Goal: Information Seeking & Learning: Find specific fact

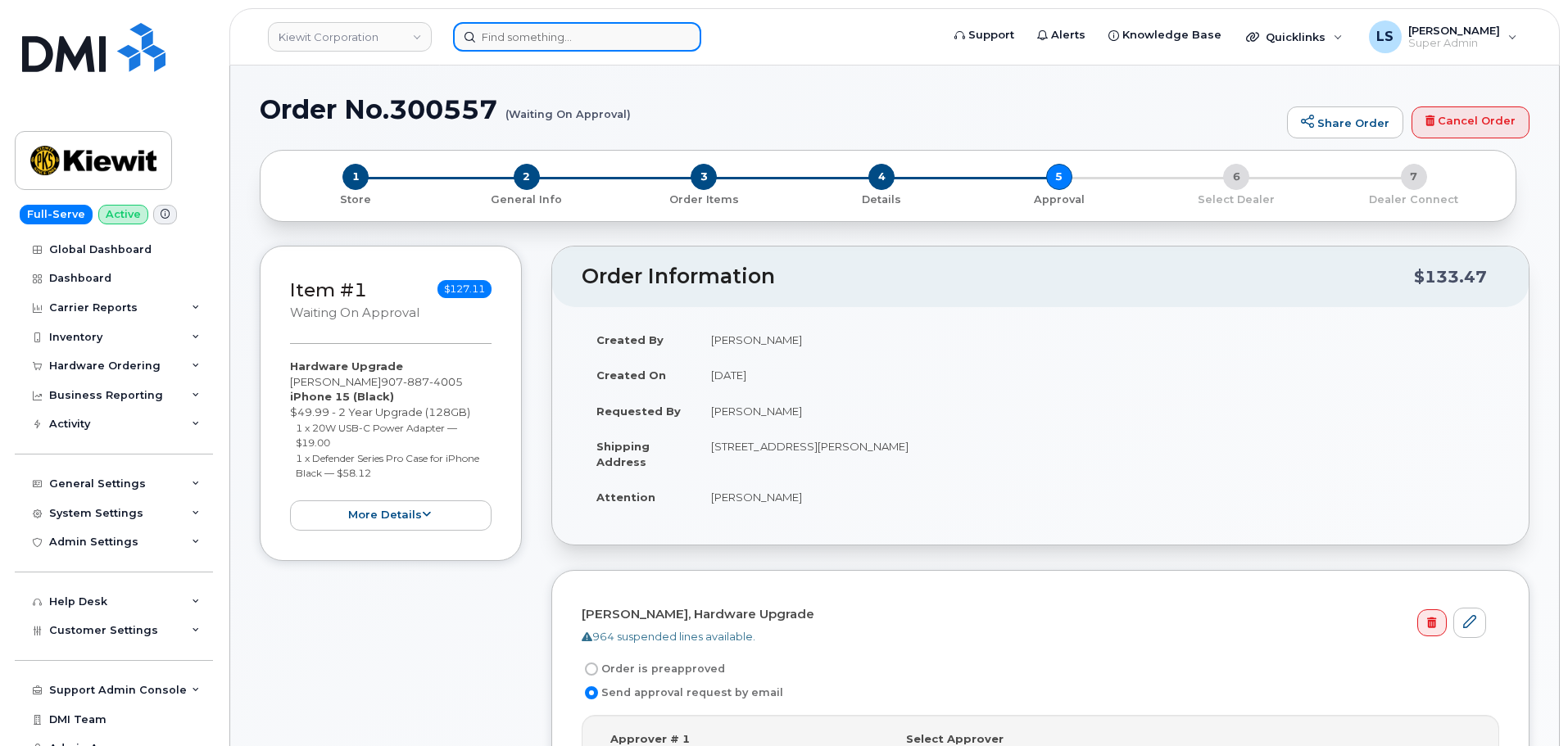
click at [538, 30] on input at bounding box center [576, 36] width 248 height 29
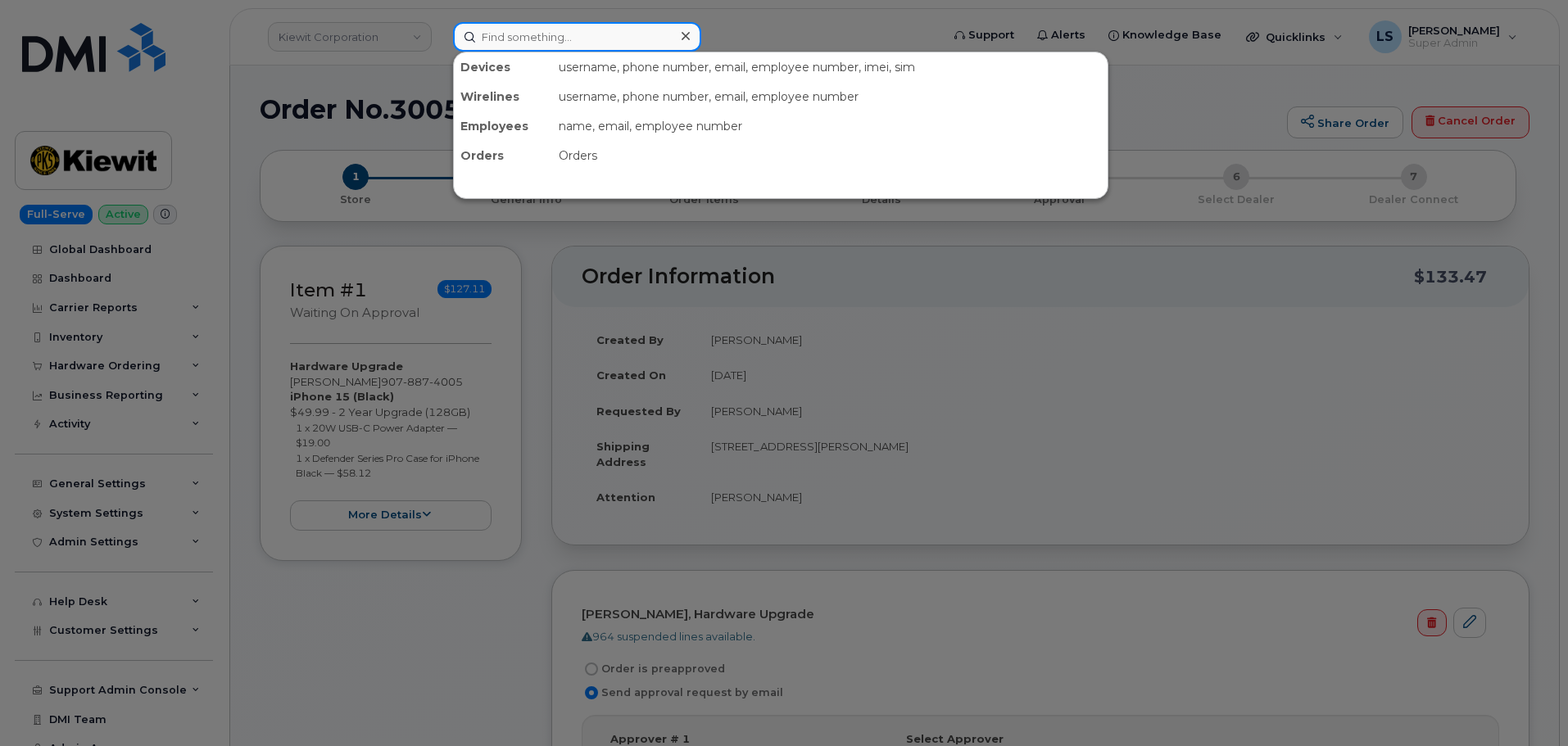
paste input "8382188577"
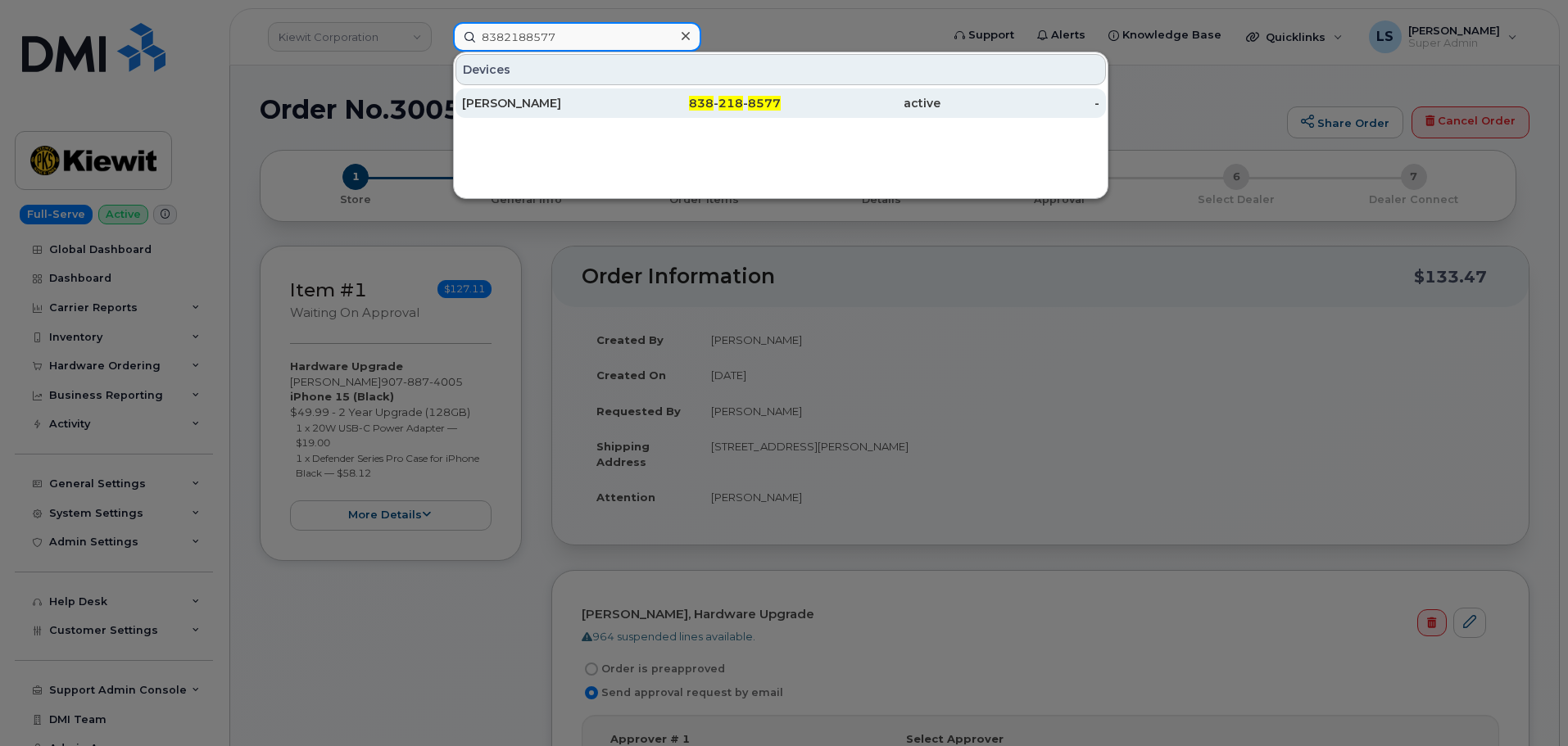
type input "8382188577"
click at [623, 97] on div "838 - 218 - 8577" at bounding box center [701, 104] width 160 height 17
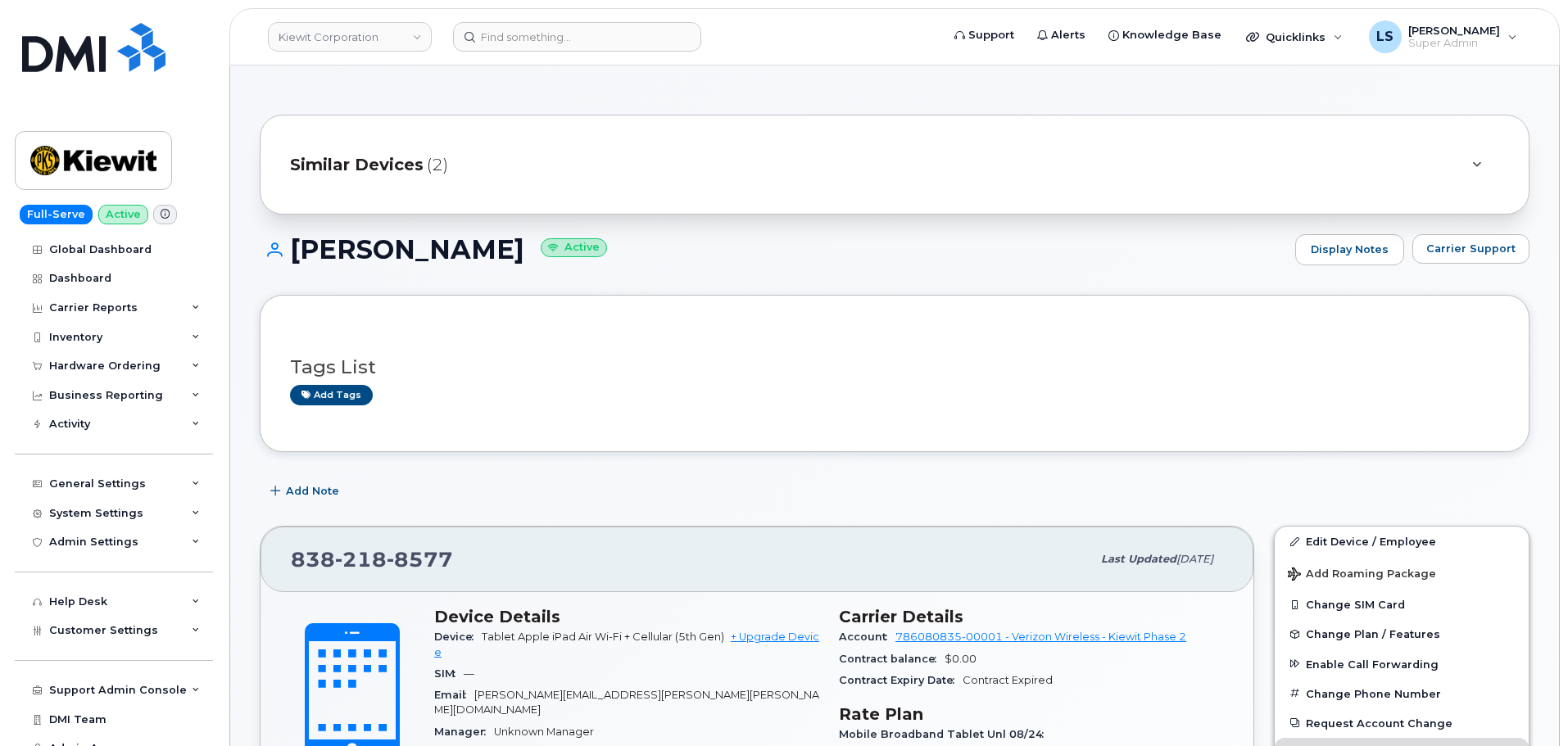
drag, startPoint x: 958, startPoint y: 202, endPoint x: 958, endPoint y: 191, distance: 11.0
click at [958, 200] on div "Similar Devices (2)" at bounding box center [895, 165] width 1270 height 100
click at [961, 179] on div "Similar Devices (2)" at bounding box center [871, 165] width 1164 height 39
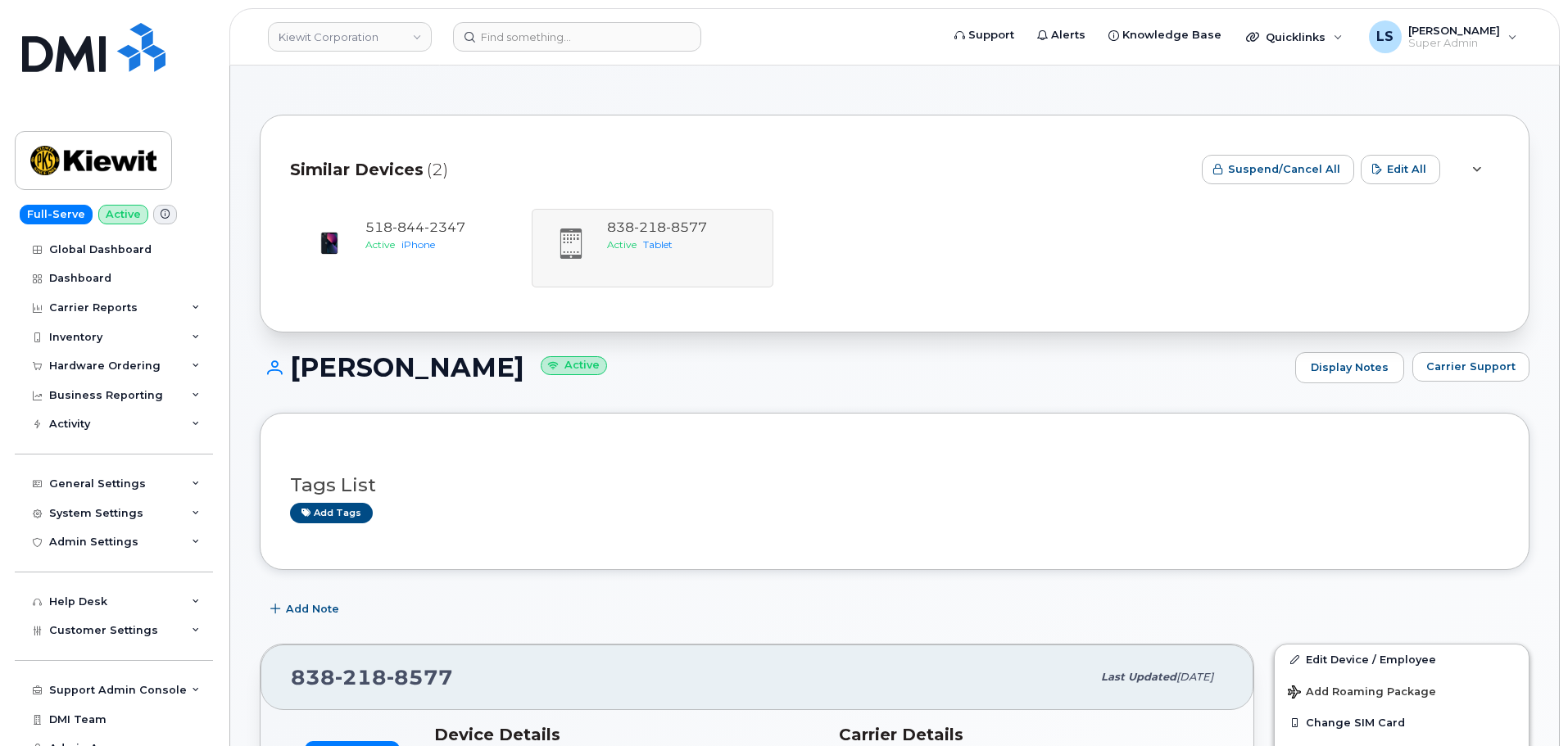
click at [974, 145] on div "Similar Devices (2)" at bounding box center [739, 170] width 899 height 49
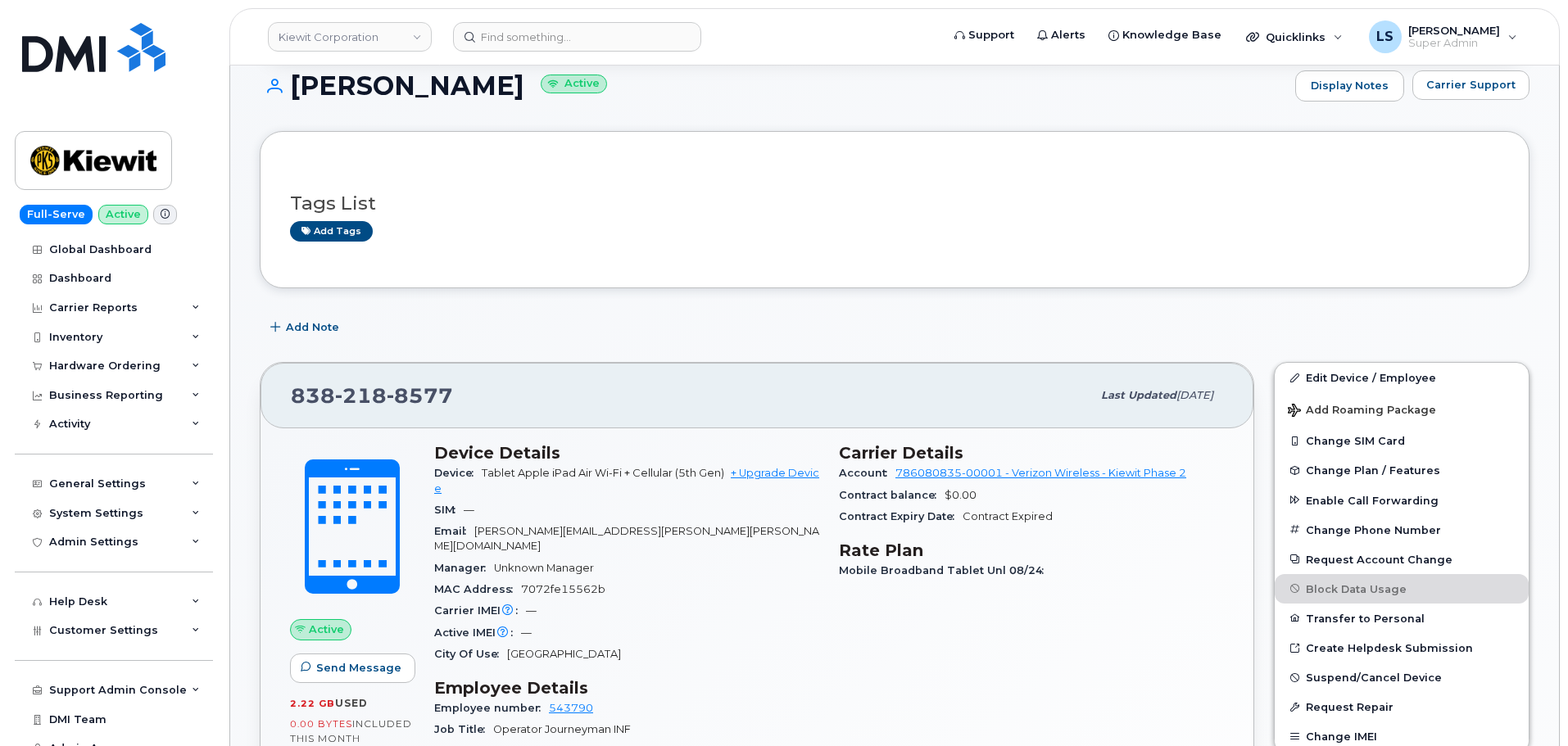
scroll to position [246, 0]
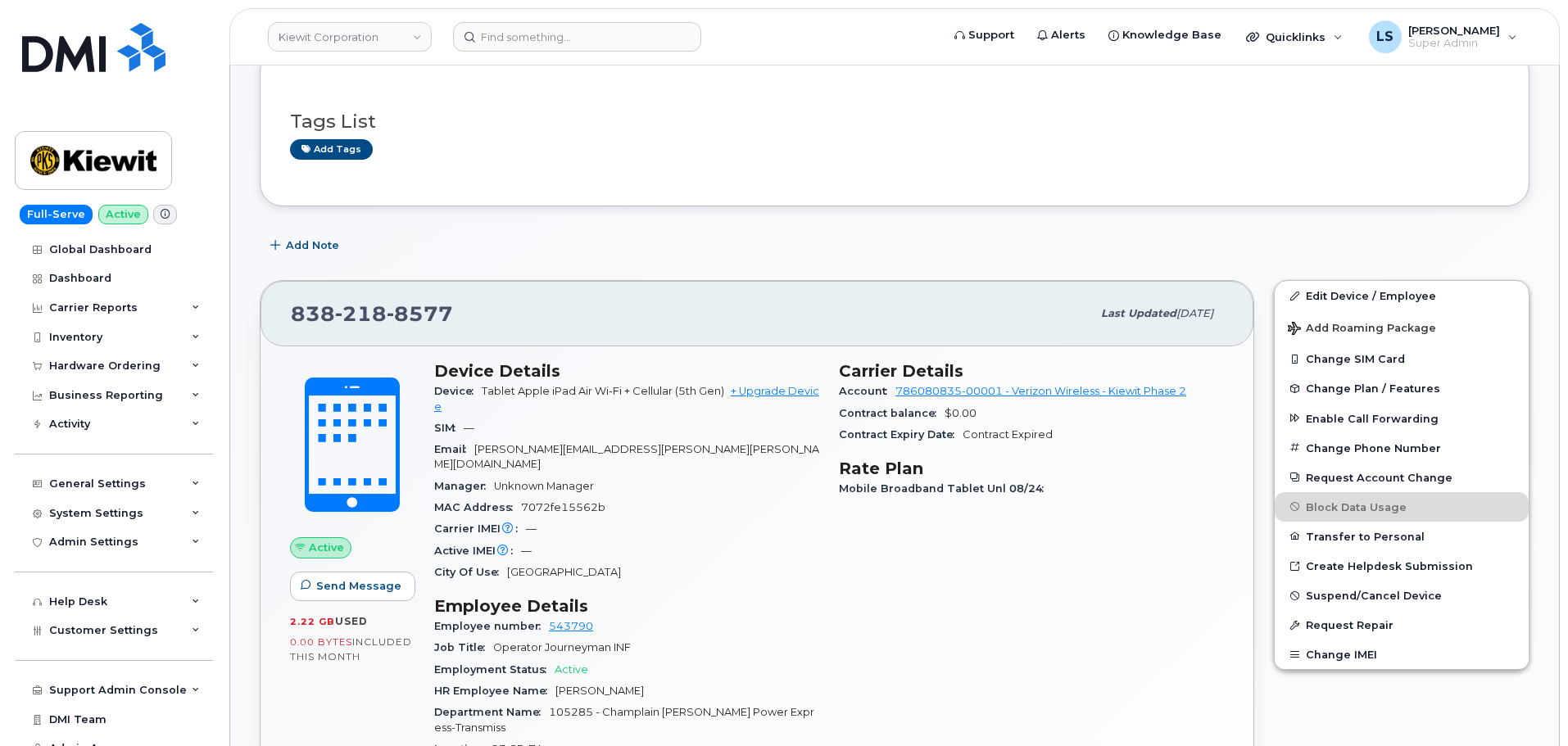
click at [983, 435] on span "Contract Expired" at bounding box center [1007, 434] width 90 height 13
click at [1005, 485] on span "Mobile Broadband Tablet Unl 08/24" at bounding box center [945, 489] width 213 height 13
drag, startPoint x: 963, startPoint y: 439, endPoint x: 1021, endPoint y: 447, distance: 58.5
click at [1014, 444] on div "Contract Expiry Date Contract Expired" at bounding box center [1031, 434] width 385 height 21
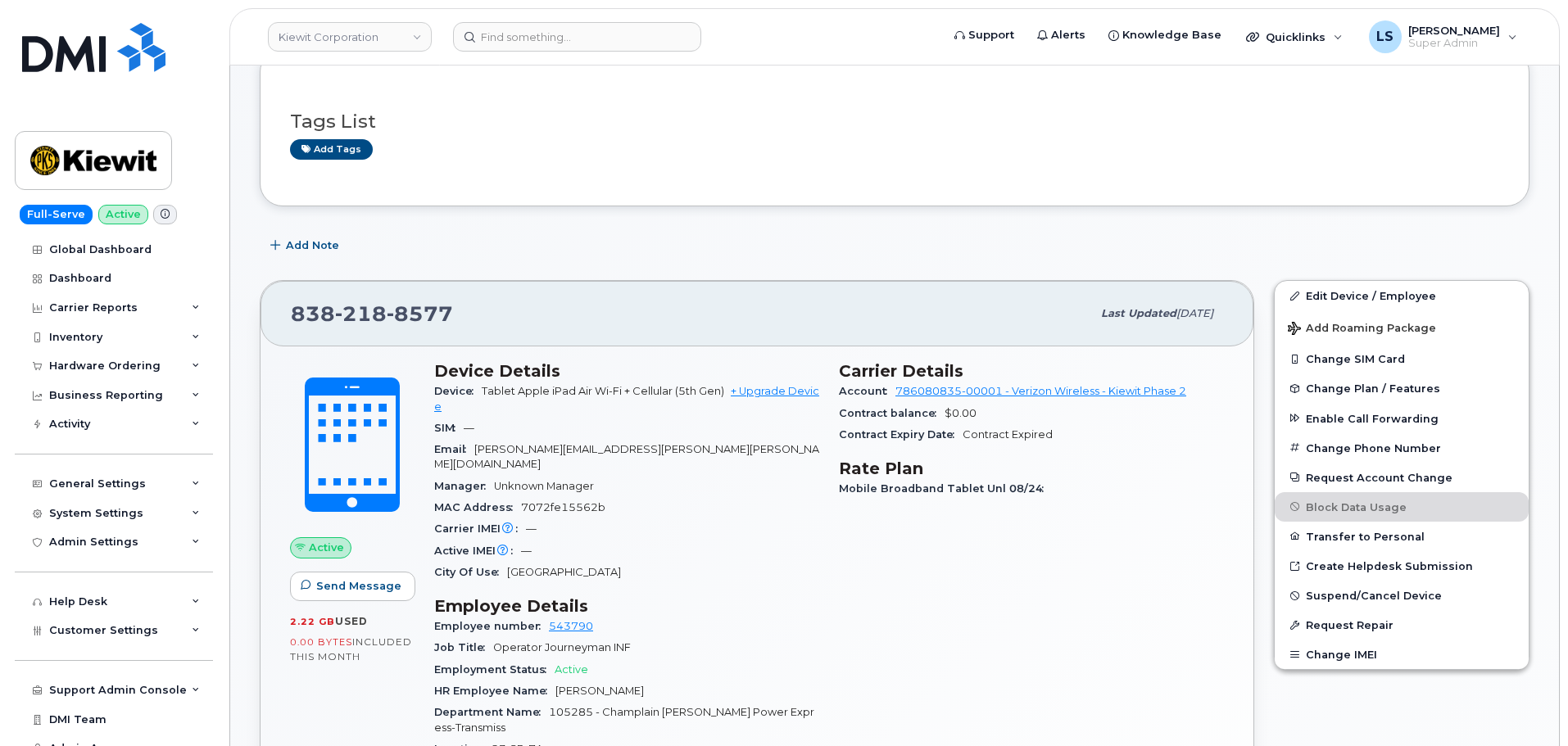
click at [1065, 487] on div "Mobile Broadband Tablet Unl 08/24" at bounding box center [1031, 489] width 385 height 21
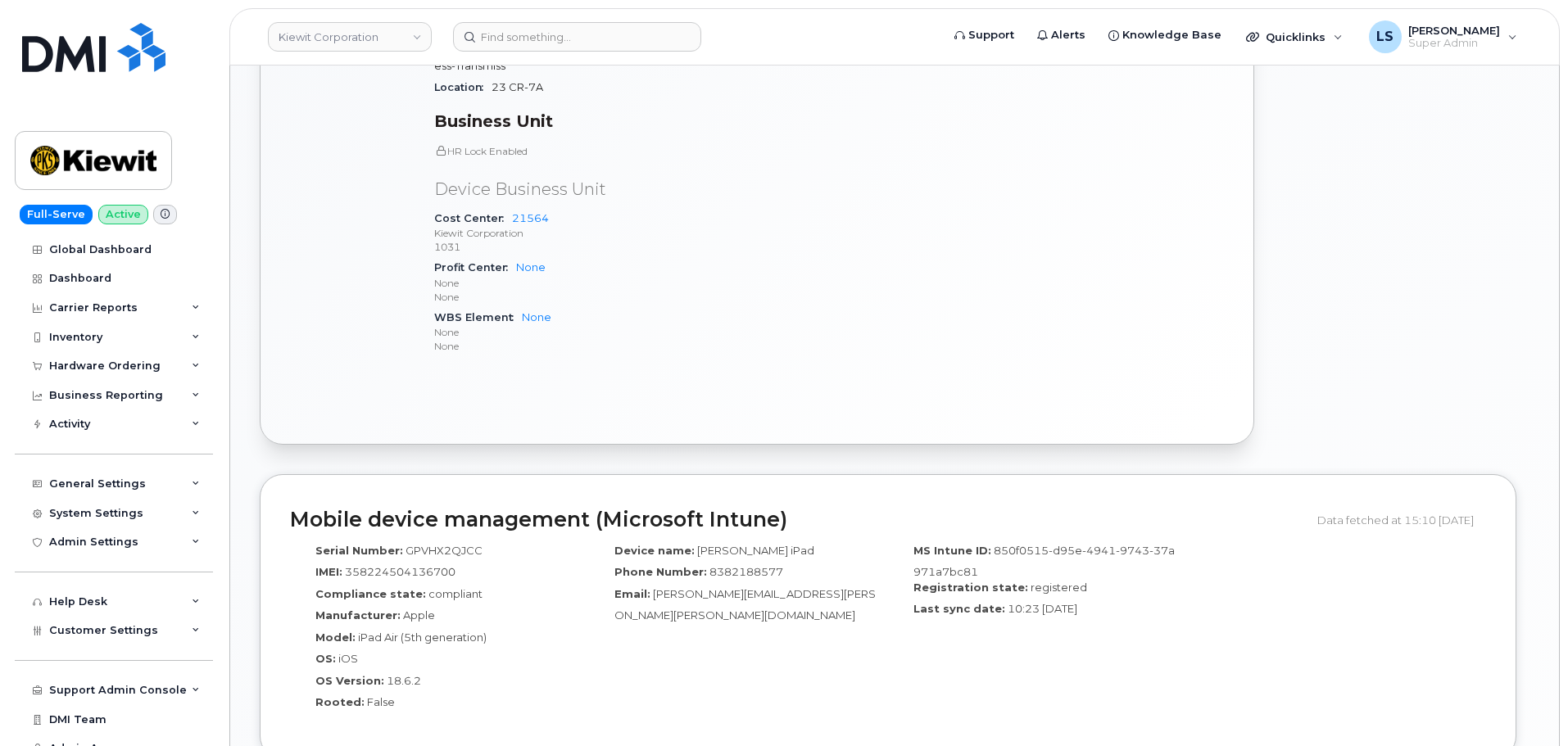
scroll to position [1147, 0]
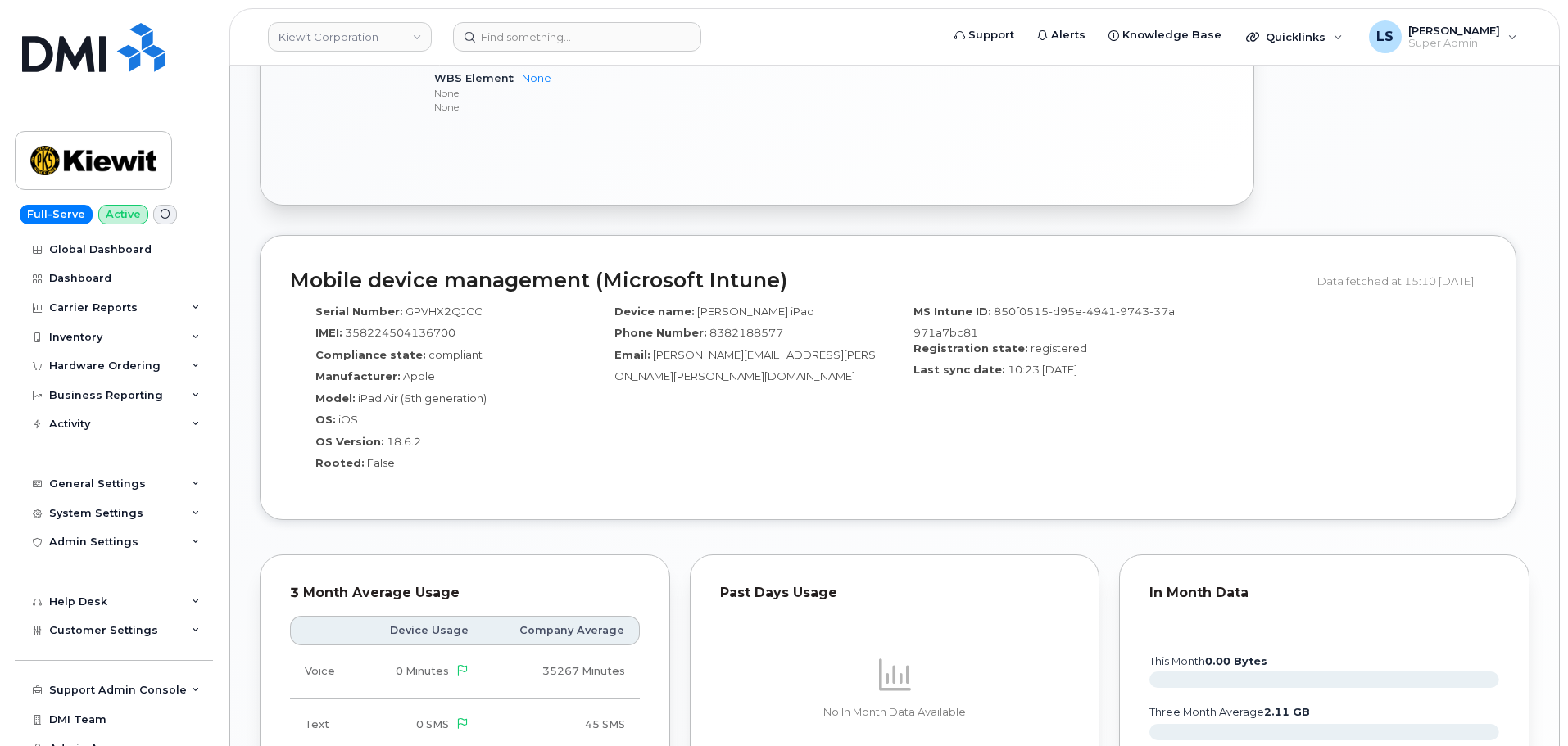
click at [1048, 363] on span "10:23 [DATE]" at bounding box center [1042, 369] width 69 height 13
click at [1049, 363] on span "10:23 [DATE]" at bounding box center [1042, 369] width 69 height 13
click at [1098, 403] on div "MS Intune ID: 850f0515-d95e-4941-9743-37a971a7bc81 Registration state: register…" at bounding box center [1038, 393] width 299 height 194
click at [1069, 363] on div "Last sync date: 10:23 [DATE]" at bounding box center [1038, 373] width 275 height 22
click at [1069, 362] on div "Last sync date: 10:23 [DATE]" at bounding box center [1038, 373] width 275 height 22
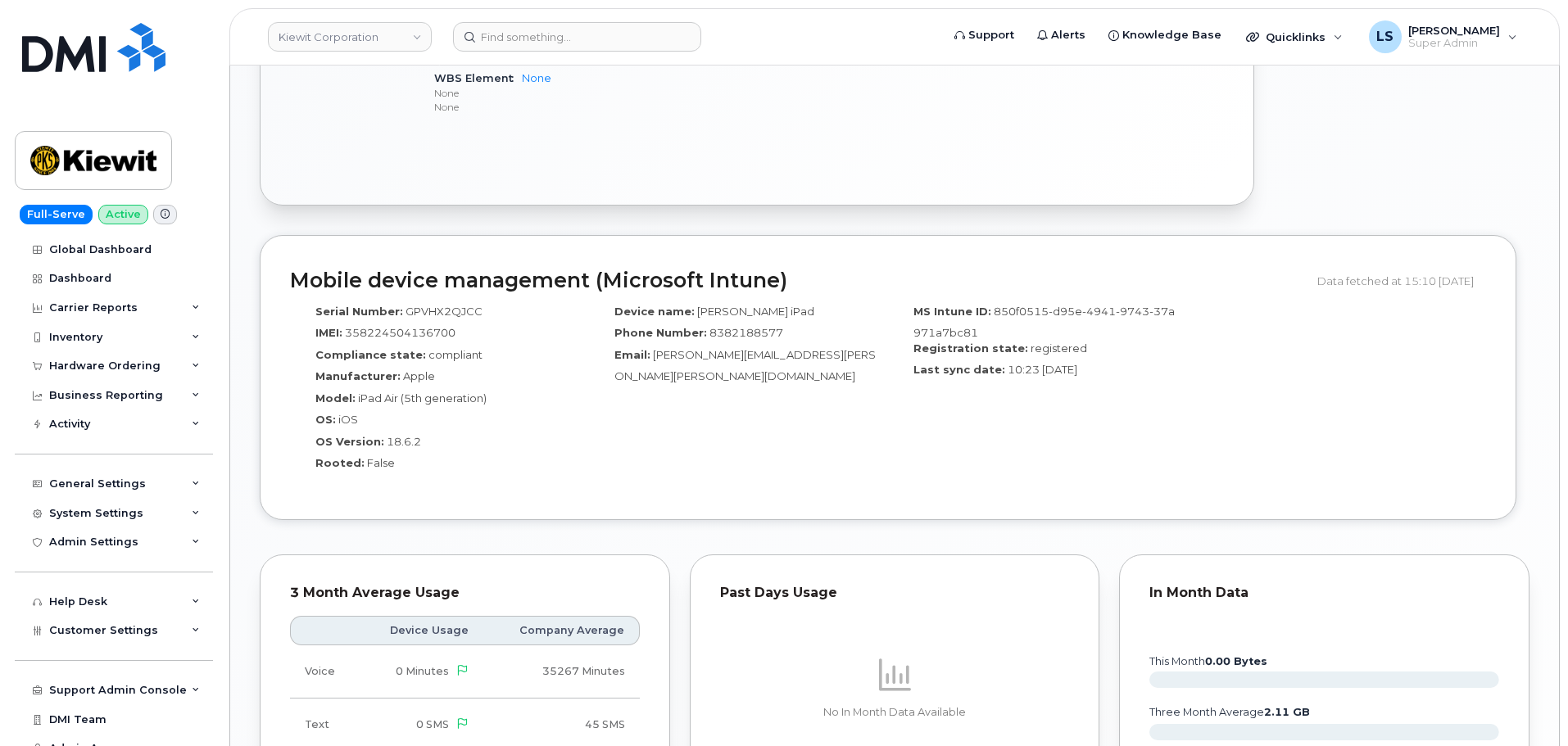
click at [863, 432] on div "Device name: [PERSON_NAME] iPad Phone Number: [PHONE_NUMBER] Email: [PERSON_NAM…" at bounding box center [738, 393] width 299 height 194
click at [724, 348] on span "[PERSON_NAME][EMAIL_ADDRESS][PERSON_NAME][PERSON_NAME][DOMAIN_NAME]" at bounding box center [745, 366] width 261 height 35
drag, startPoint x: 724, startPoint y: 344, endPoint x: 734, endPoint y: 359, distance: 18.0
click at [724, 348] on div "Email: [PERSON_NAME][EMAIL_ADDRESS][PERSON_NAME][PERSON_NAME][DOMAIN_NAME]" at bounding box center [738, 366] width 275 height 37
click at [846, 499] on div "Mobile device management (Microsoft Intune) Data fetched at 15:10 [DATE] Serial…" at bounding box center [888, 378] width 1256 height 286
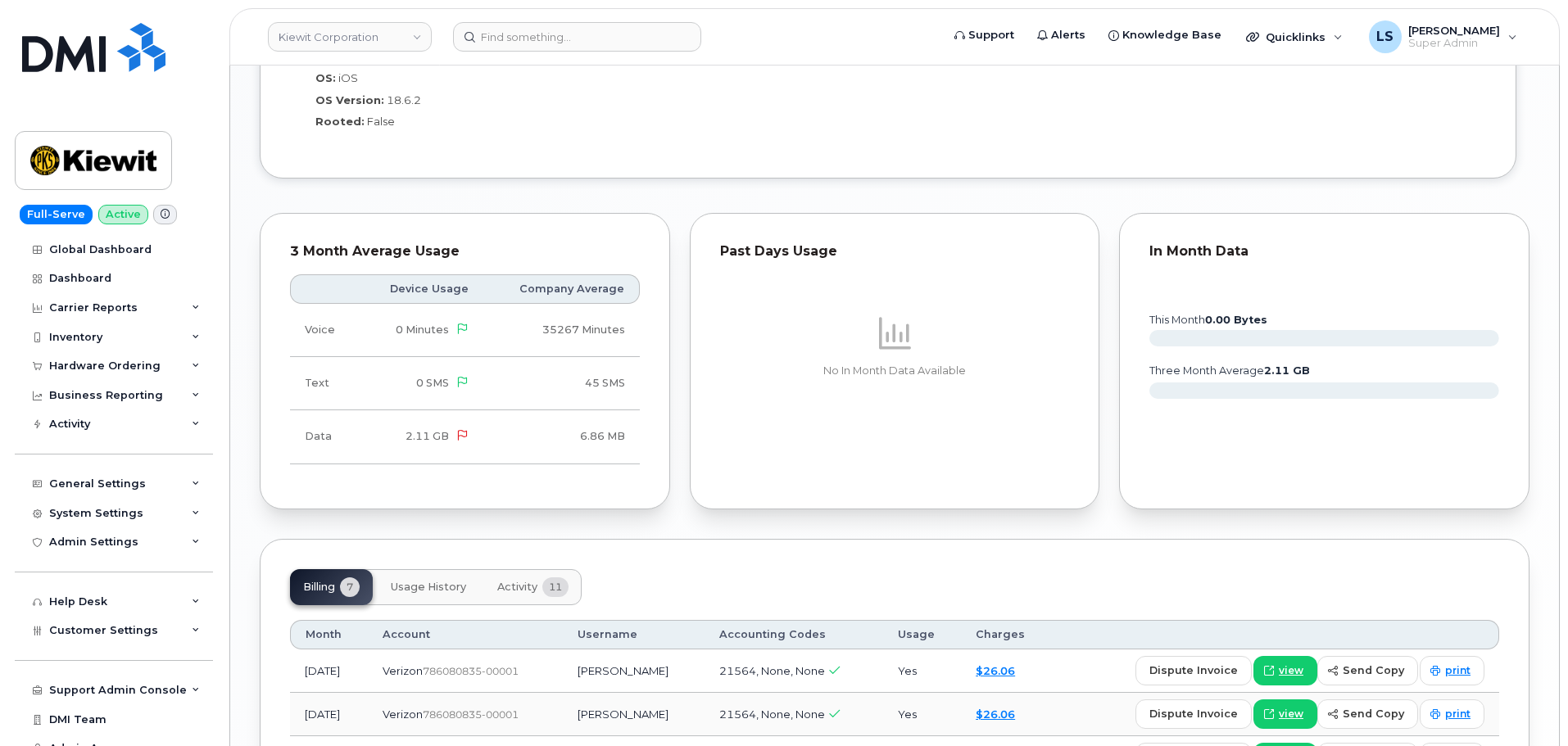
scroll to position [1474, 0]
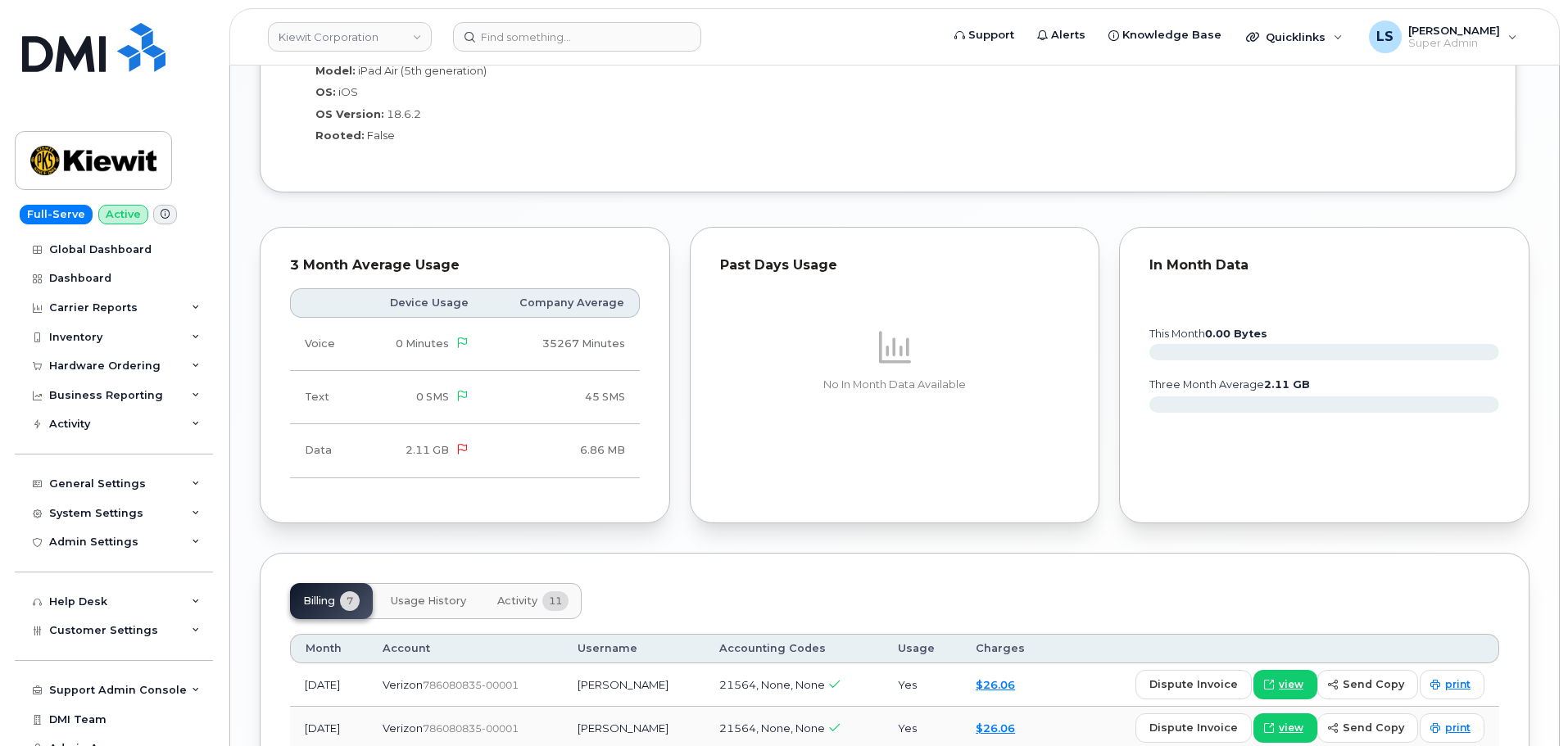
click at [438, 444] on span "2.11 GB" at bounding box center [427, 450] width 43 height 13
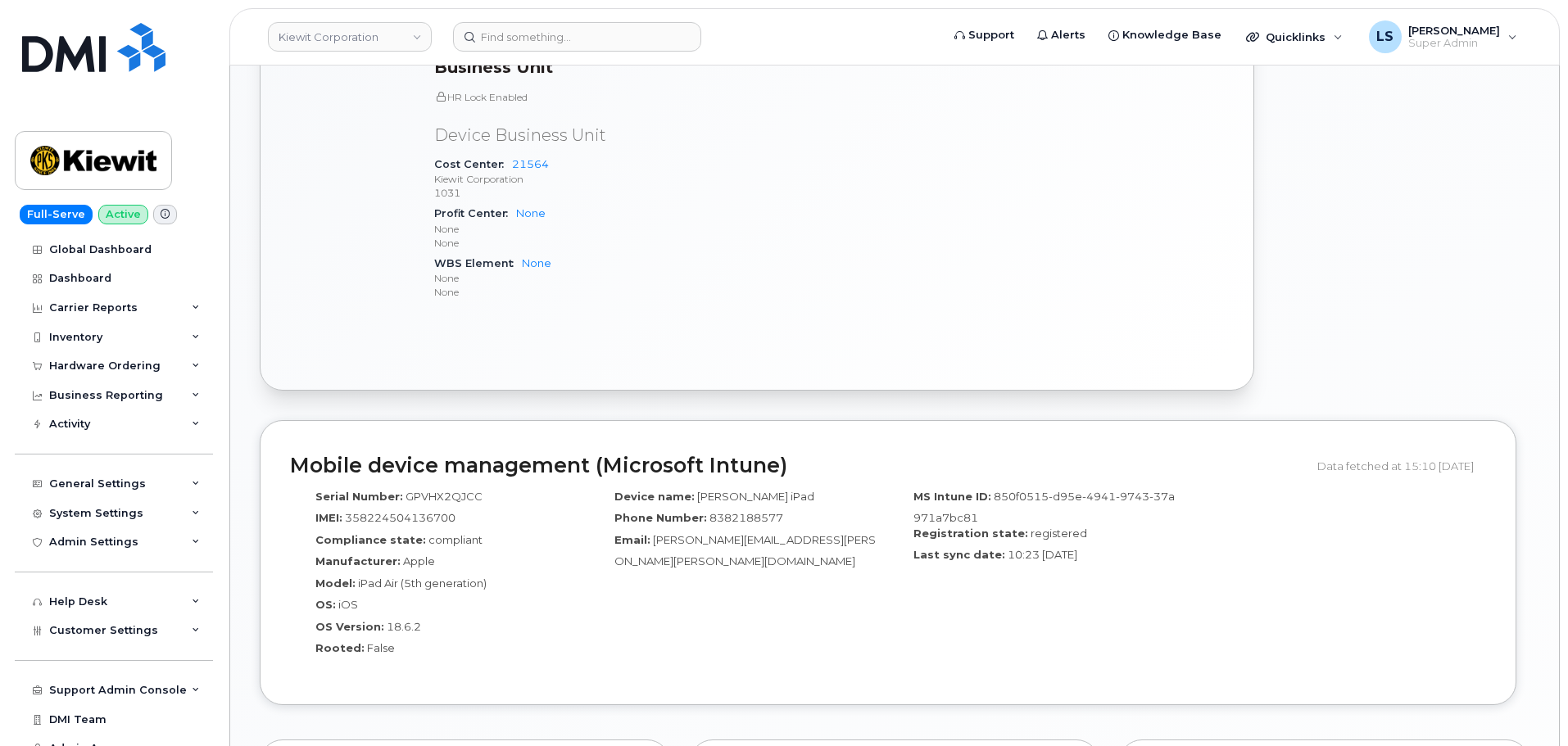
scroll to position [1065, 0]
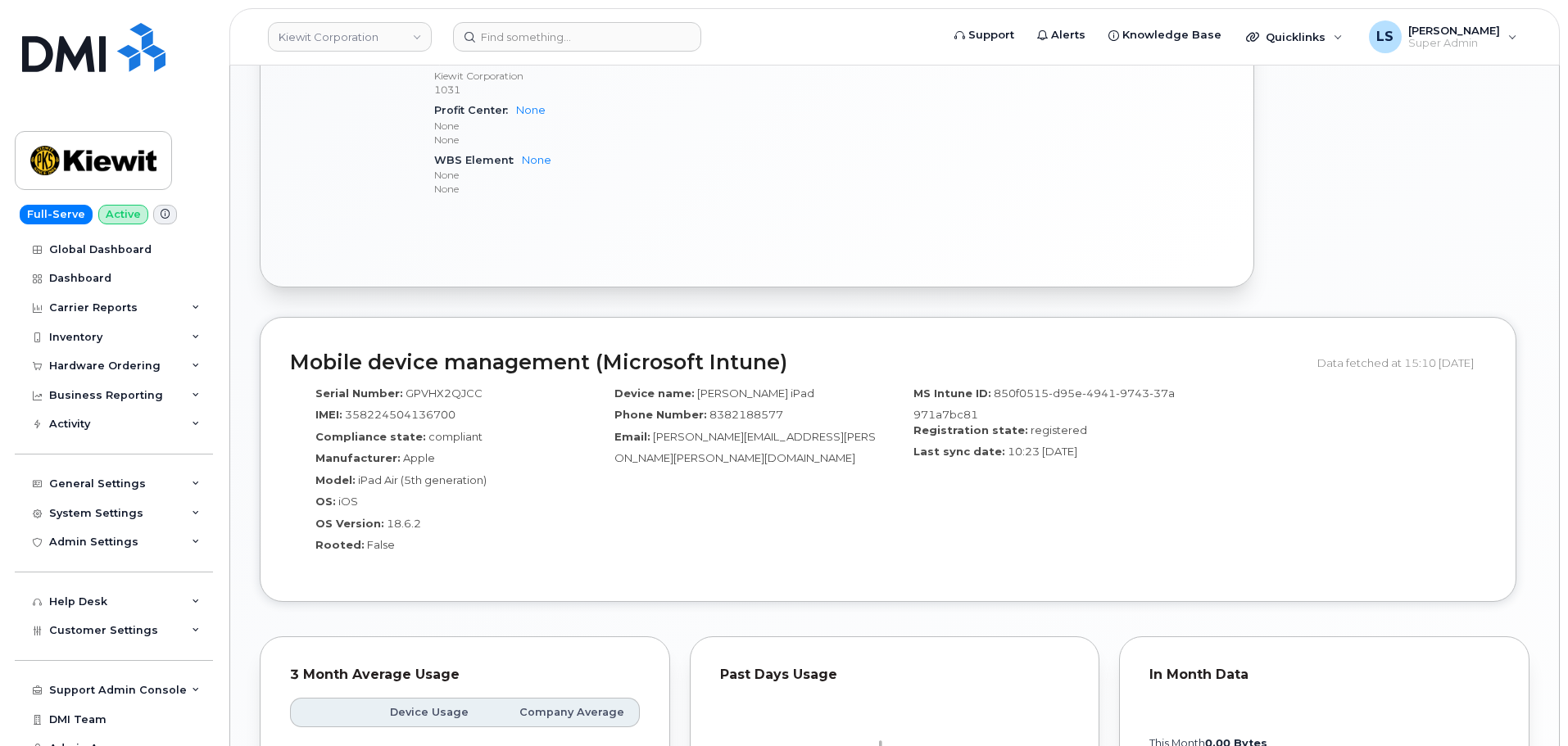
click at [472, 387] on span "GPVHX2QJCC" at bounding box center [444, 393] width 77 height 13
click at [546, 473] on div "Model: iPad Air (5th generation)" at bounding box center [439, 484] width 275 height 22
click at [384, 538] on span "False" at bounding box center [380, 545] width 28 height 13
click at [383, 538] on span "False" at bounding box center [380, 545] width 28 height 13
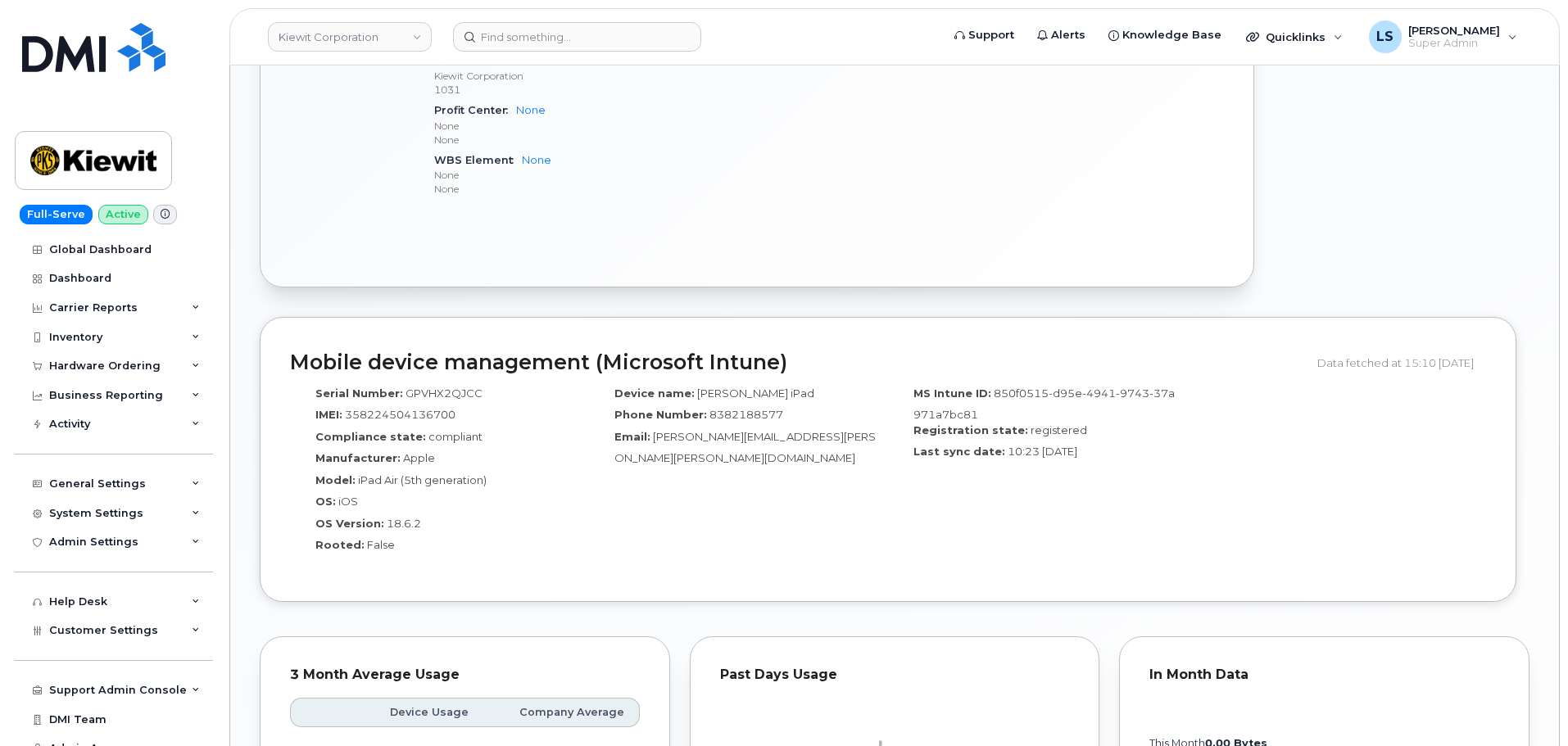
click at [486, 494] on div "OS: iOS" at bounding box center [439, 505] width 275 height 22
click at [408, 451] on span "Apple" at bounding box center [419, 458] width 32 height 13
click at [768, 408] on span "8382188577" at bounding box center [746, 414] width 74 height 13
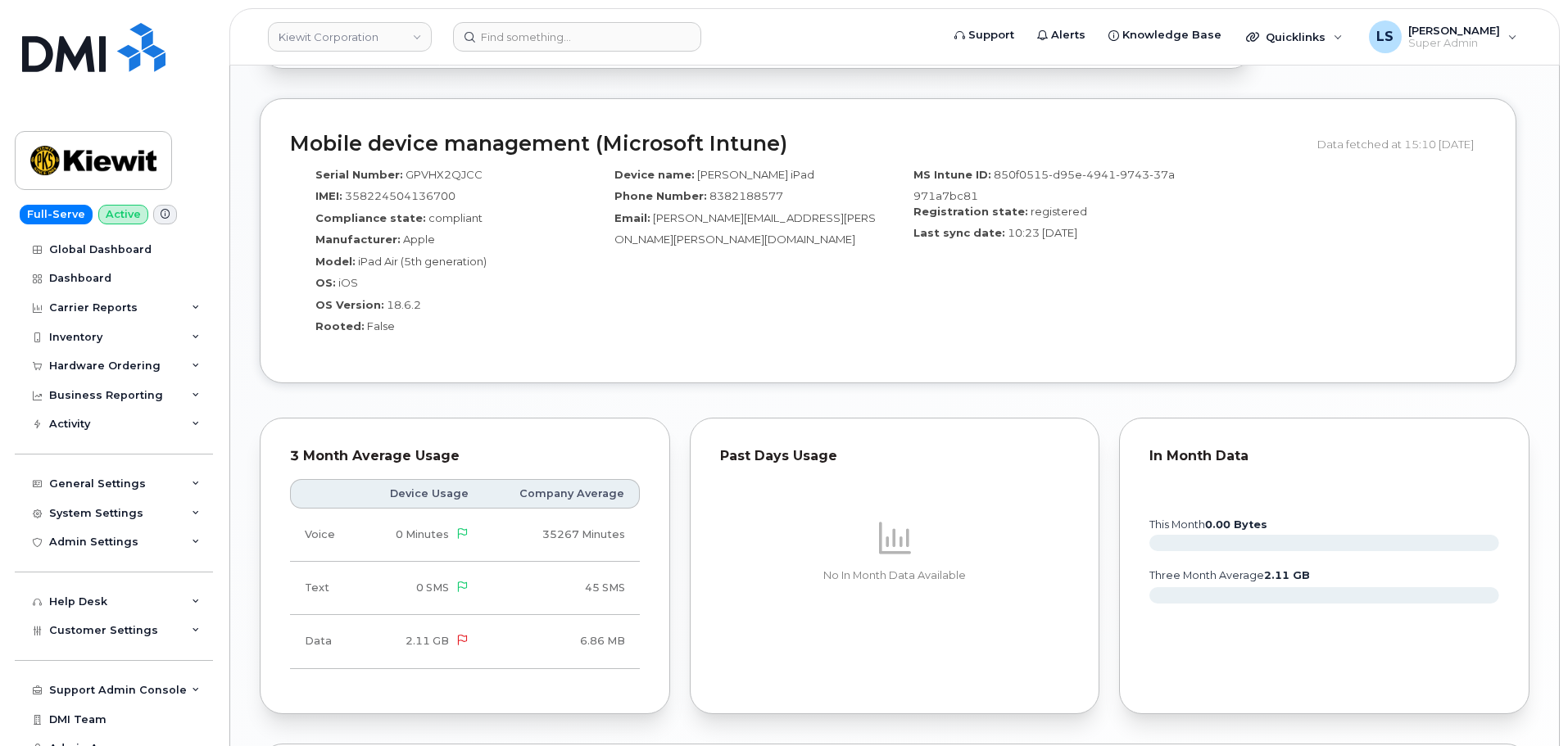
scroll to position [1474, 0]
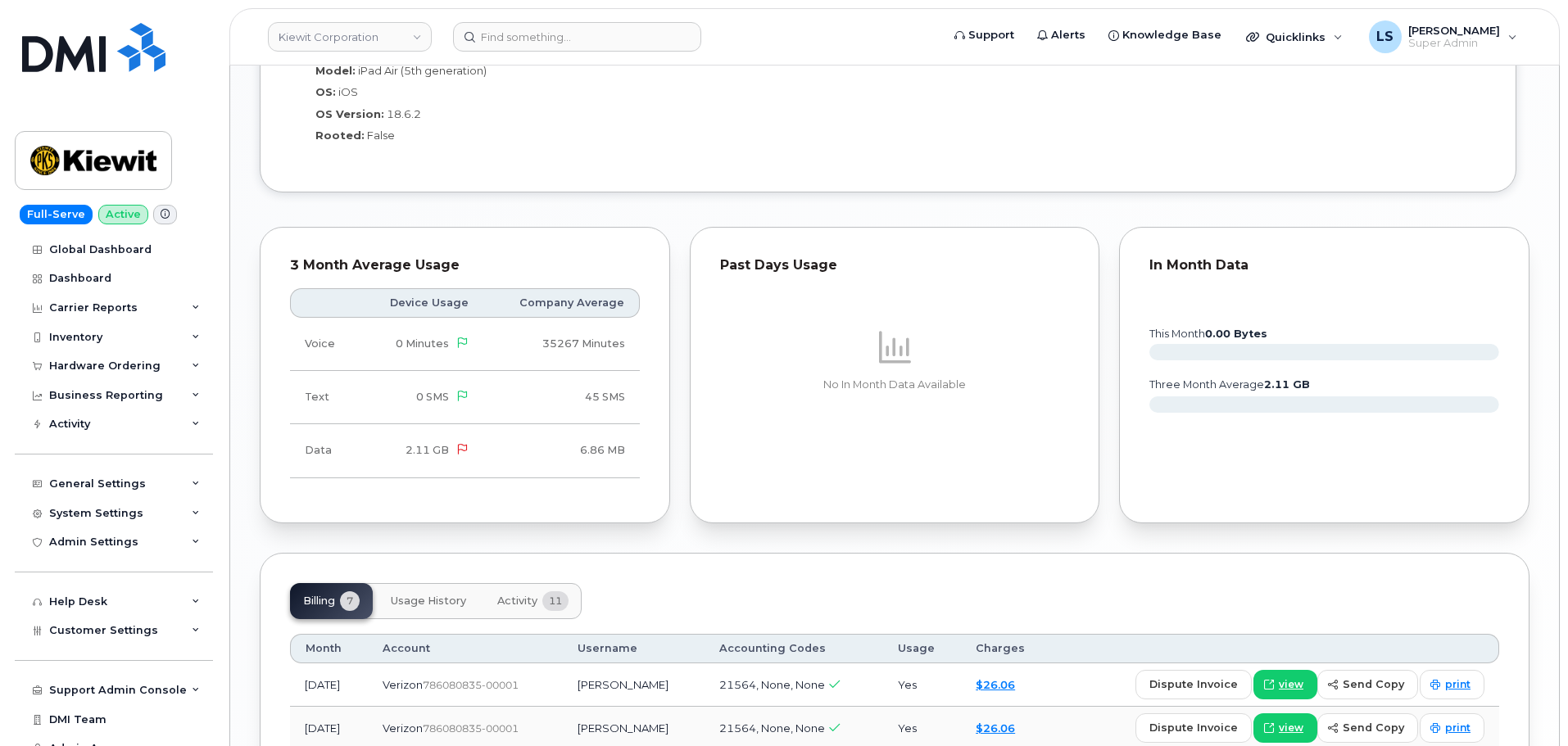
click at [433, 429] on td "2.11 GB" at bounding box center [421, 451] width 124 height 53
click at [432, 429] on td "2.11 GB" at bounding box center [421, 451] width 124 height 53
click at [437, 444] on span "2.11 GB" at bounding box center [427, 450] width 43 height 13
drag, startPoint x: 436, startPoint y: 434, endPoint x: 436, endPoint y: 454, distance: 20.0
click at [436, 444] on span "2.11 GB" at bounding box center [427, 450] width 43 height 13
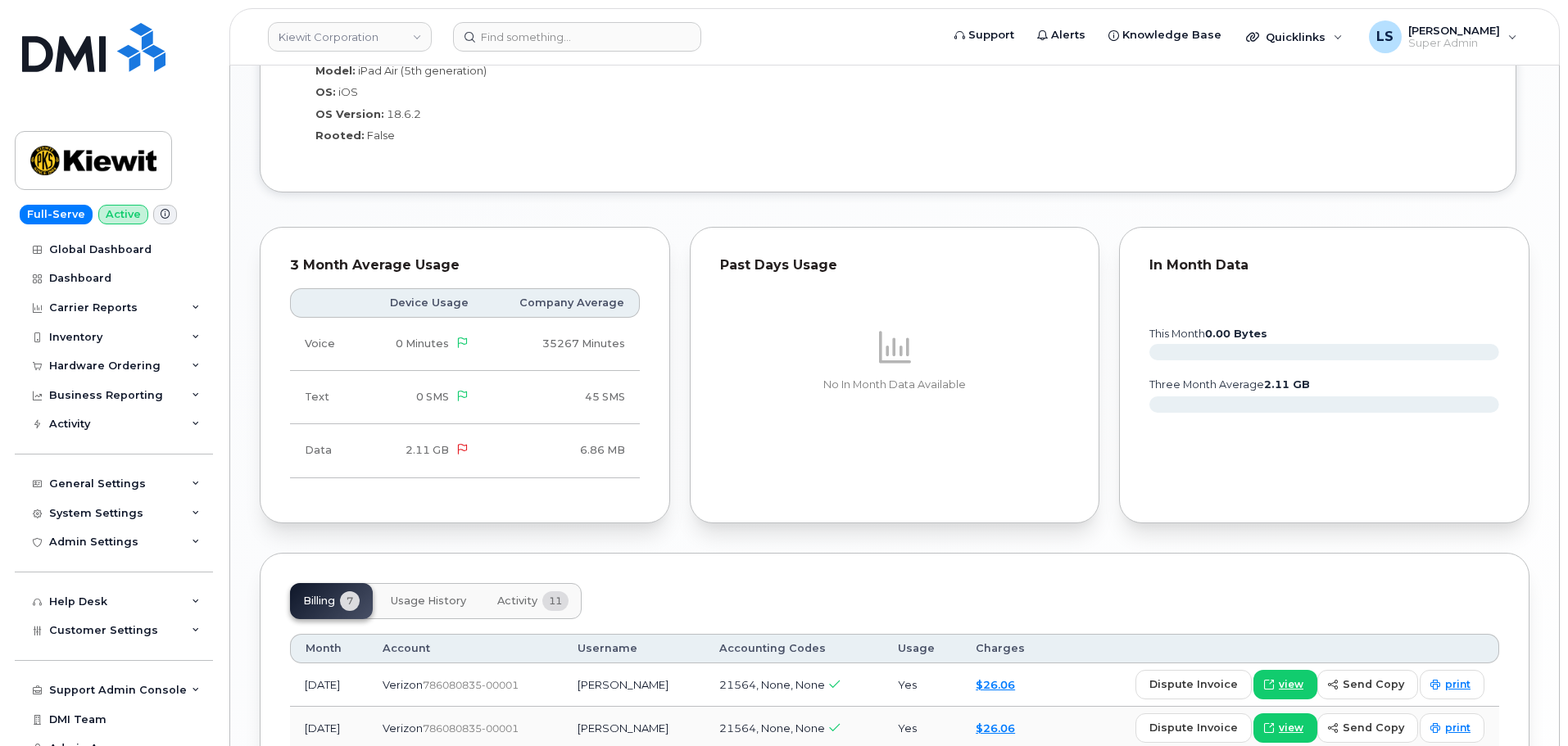
click at [544, 473] on div "Device Usage Company Average Voice 0 Minutes 35267 Minutes Text 0 SMS 45 SMS Da…" at bounding box center [464, 383] width 350 height 220
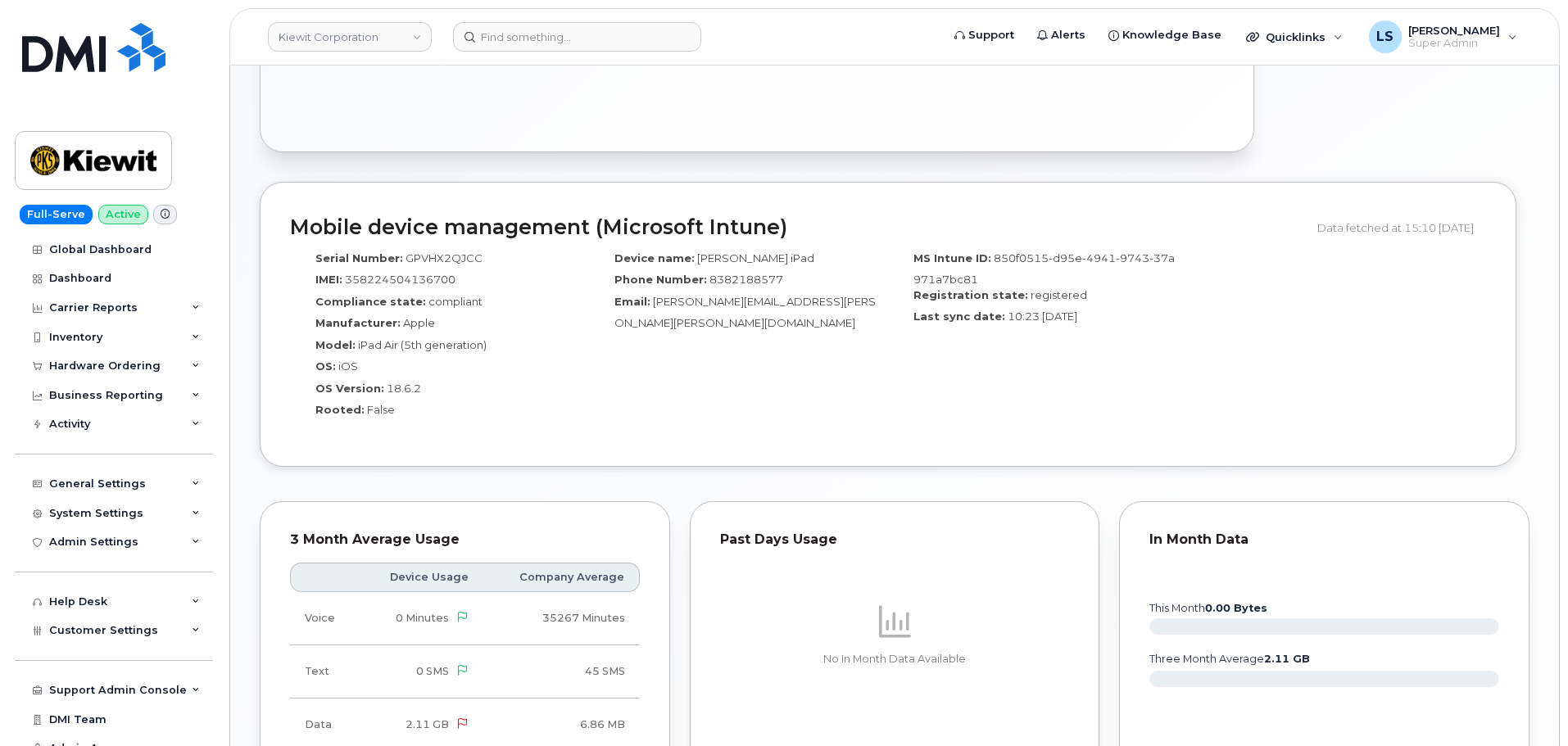
scroll to position [1229, 0]
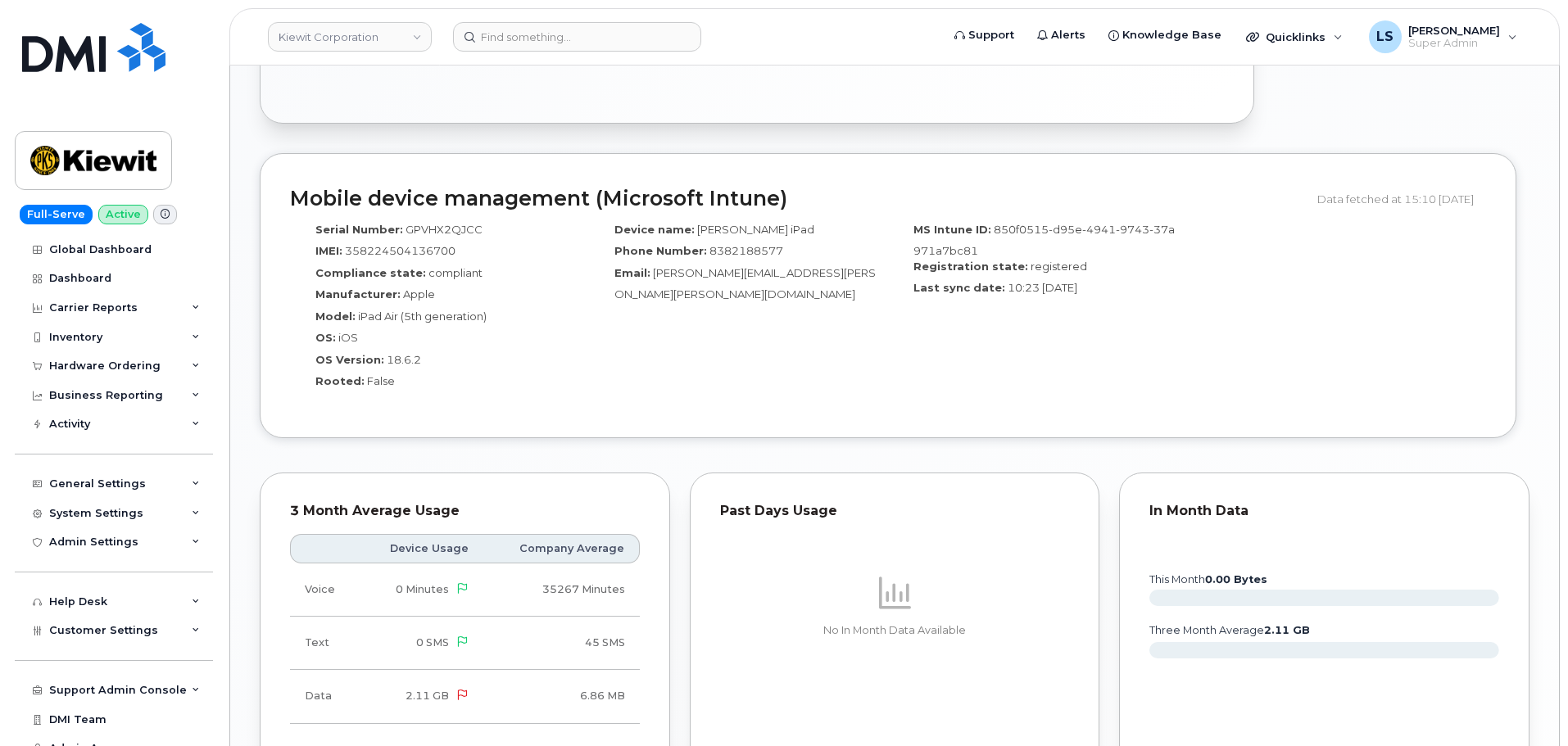
click at [746, 244] on span "8382188577" at bounding box center [746, 251] width 74 height 13
drag, startPoint x: 746, startPoint y: 233, endPoint x: 735, endPoint y: 246, distance: 17.0
click at [745, 244] on span "8382188577" at bounding box center [746, 251] width 74 height 13
click at [730, 266] on span "[PERSON_NAME][EMAIL_ADDRESS][PERSON_NAME][PERSON_NAME][DOMAIN_NAME]" at bounding box center [745, 284] width 261 height 35
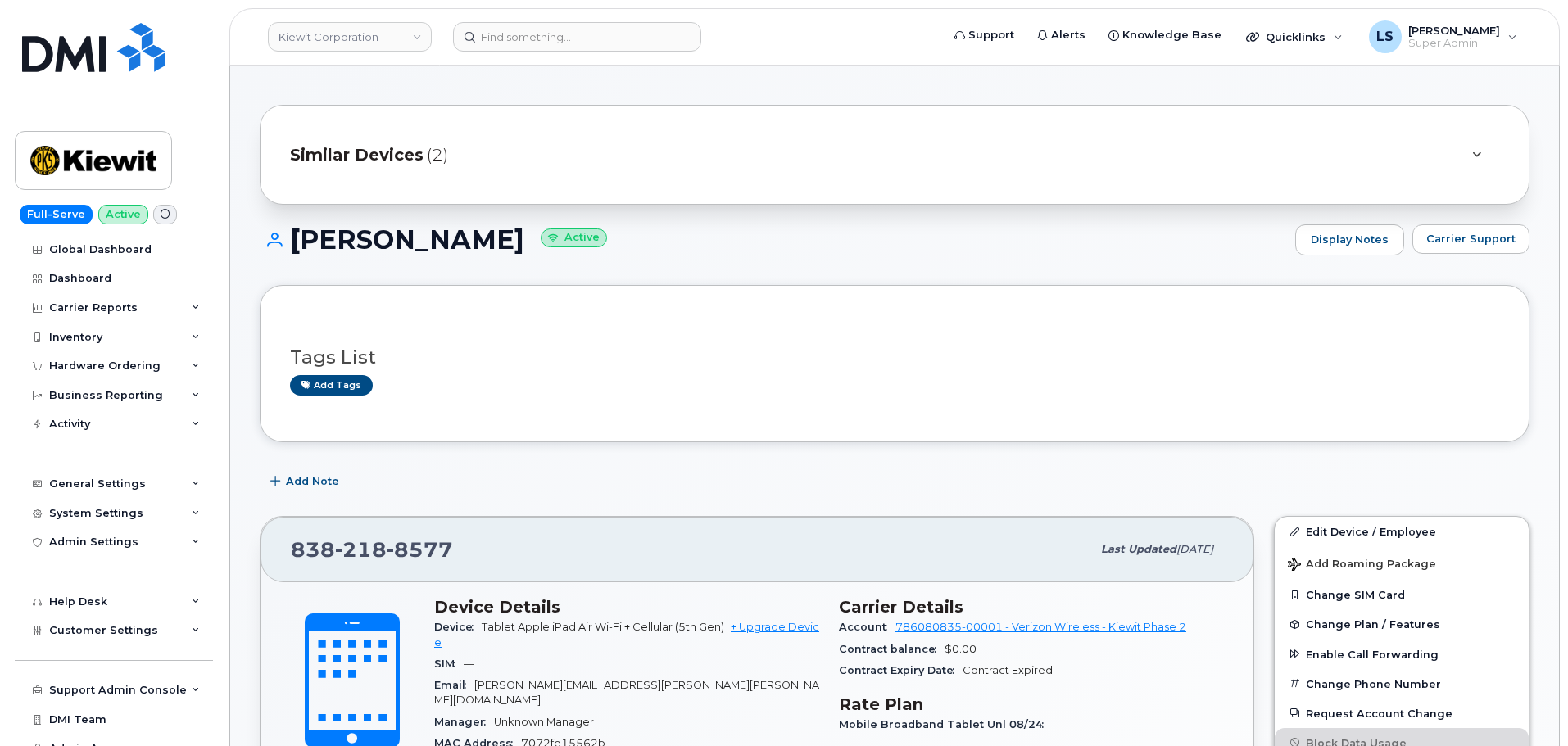
scroll to position [0, 0]
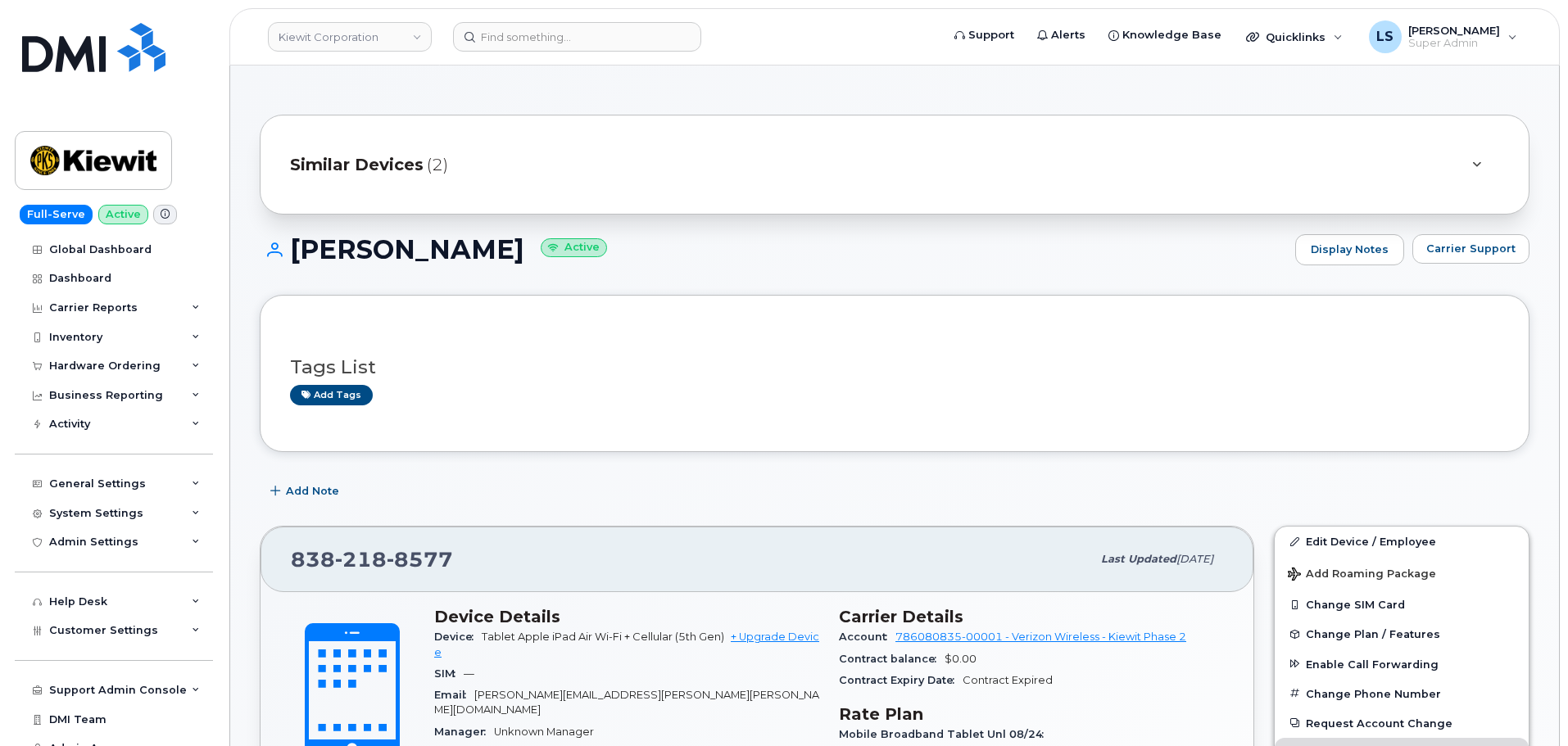
click at [540, 244] on small "Active" at bounding box center [573, 247] width 66 height 19
drag, startPoint x: 496, startPoint y: 244, endPoint x: 517, endPoint y: 271, distance: 34.2
click at [540, 246] on small "Active" at bounding box center [573, 247] width 66 height 19
click at [652, 286] on div "[PERSON_NAME] Active Display Notes Carrier Support" at bounding box center [895, 264] width 1270 height 61
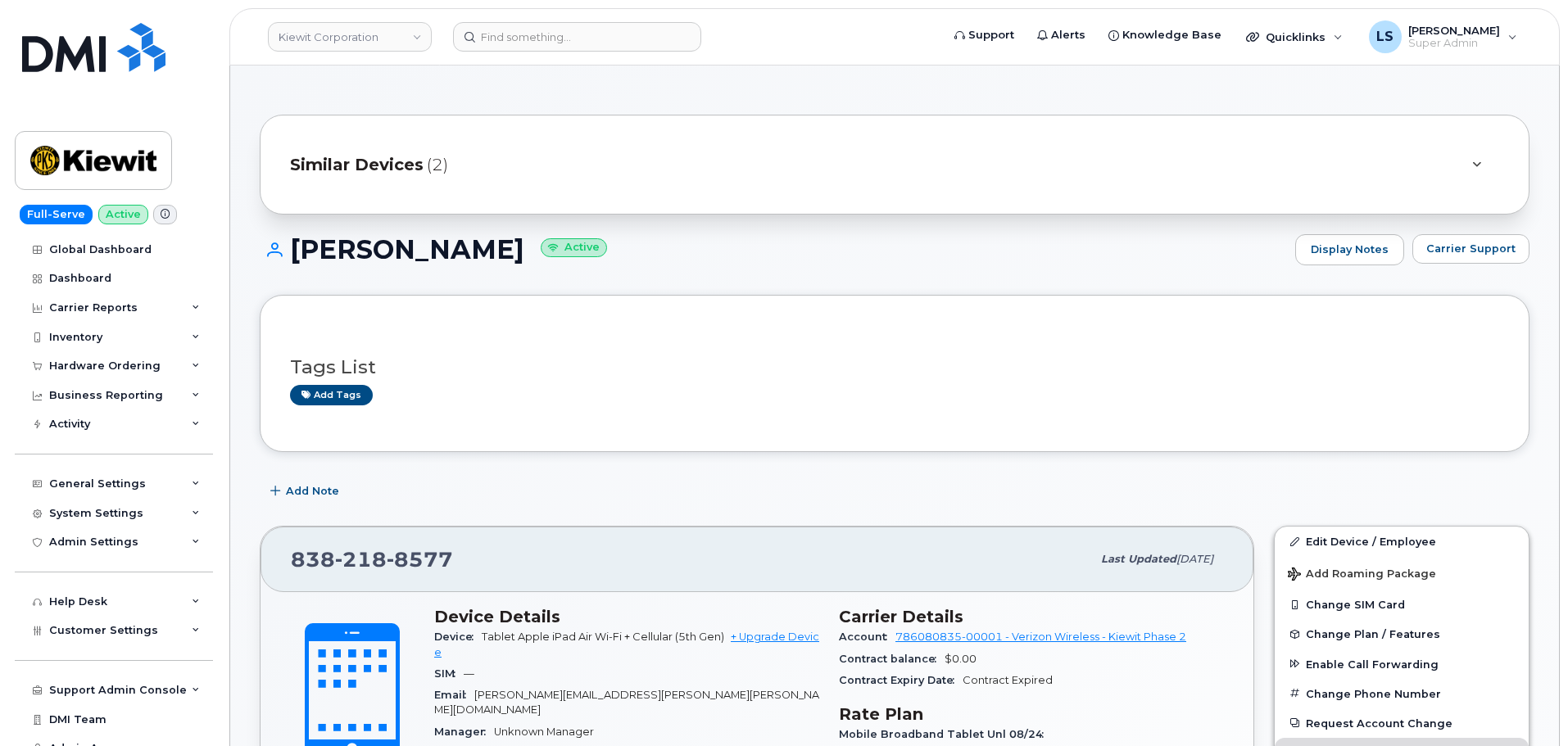
click at [351, 243] on h1 "[PERSON_NAME] Active" at bounding box center [774, 249] width 1028 height 28
drag, startPoint x: 351, startPoint y: 243, endPoint x: 374, endPoint y: 242, distance: 23.0
click at [356, 243] on h1 "[PERSON_NAME] Active" at bounding box center [774, 249] width 1028 height 28
click at [540, 241] on small "Active" at bounding box center [573, 247] width 66 height 19
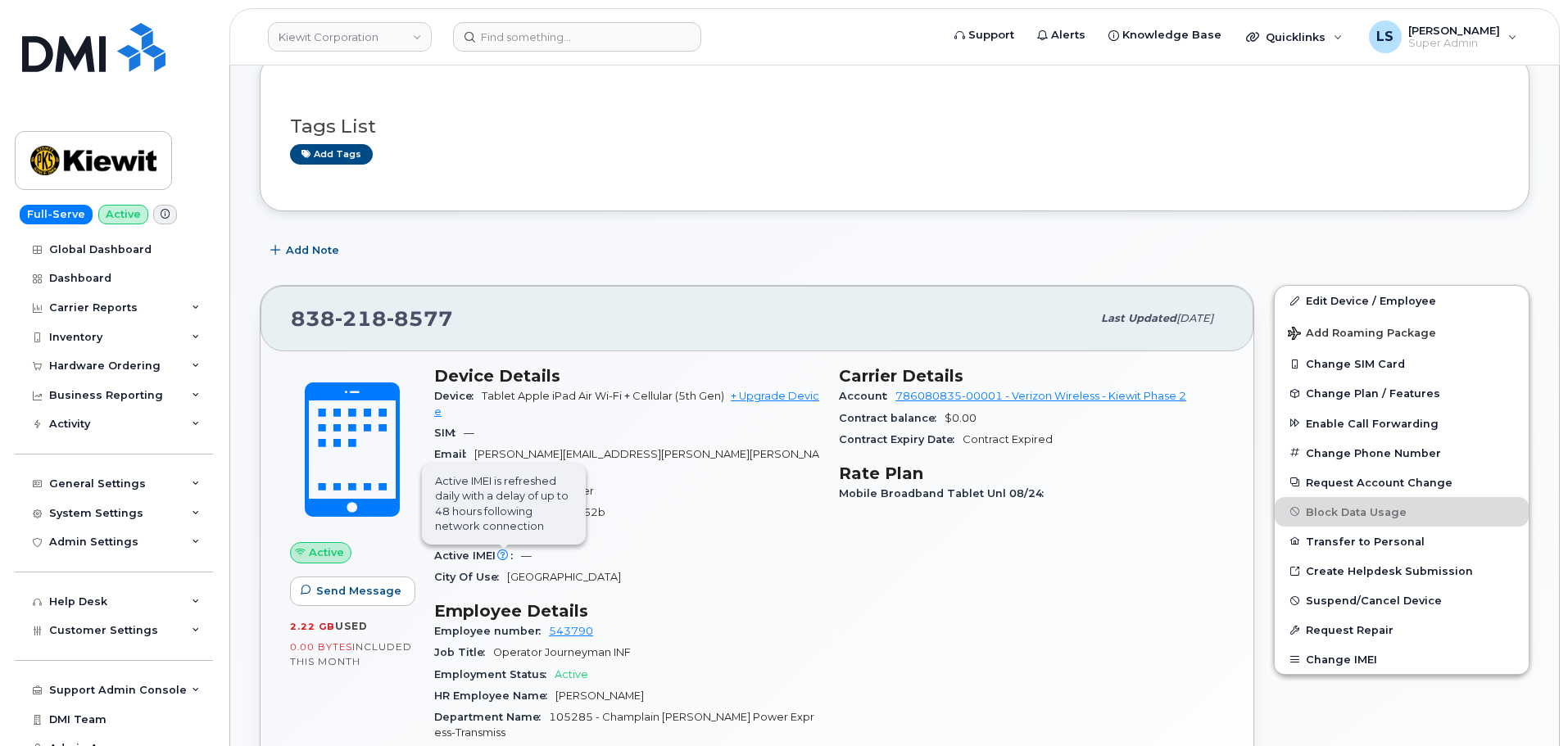
scroll to position [491, 0]
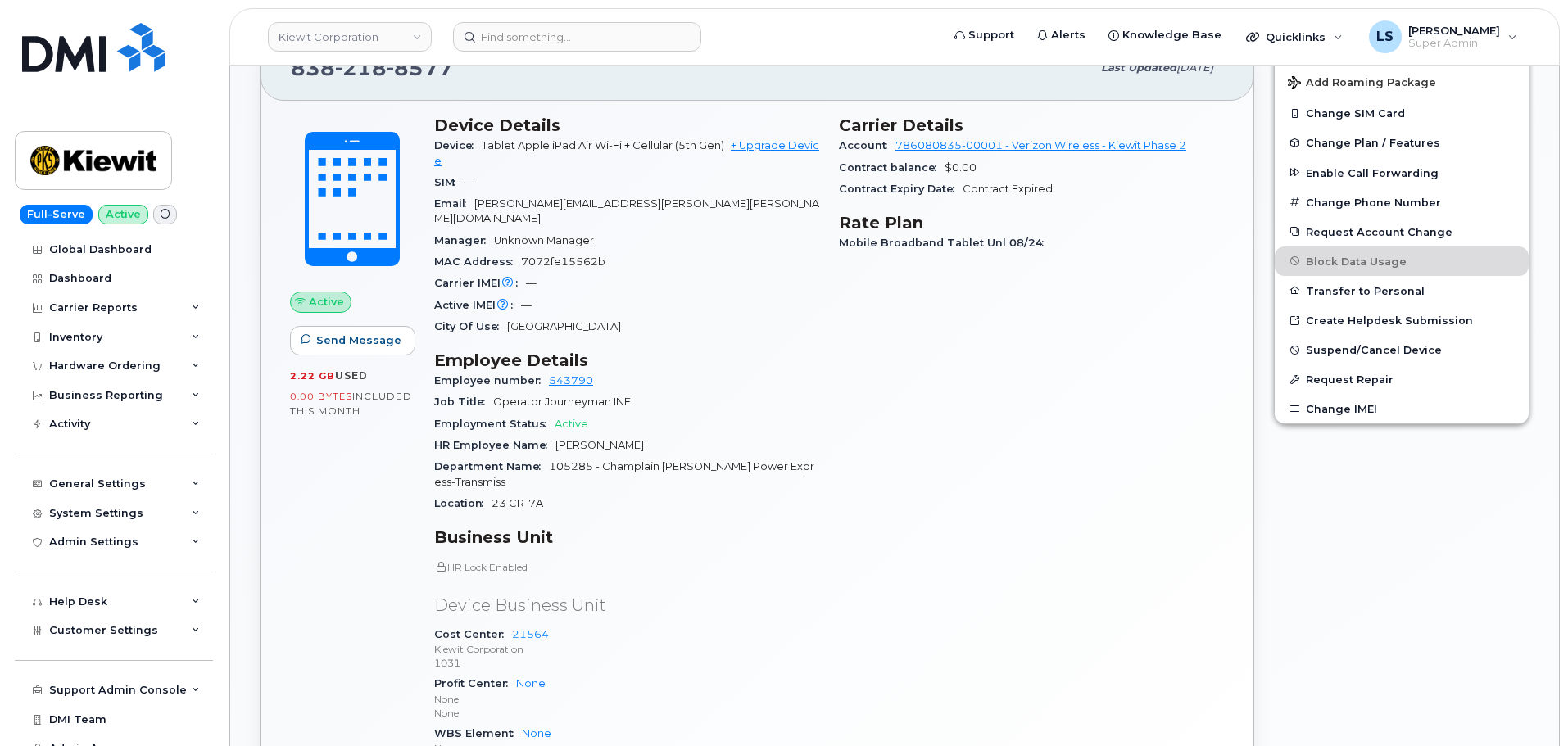
click at [969, 192] on span "Contract Expired" at bounding box center [1007, 189] width 90 height 13
click at [1013, 189] on span "Contract Expired" at bounding box center [1007, 189] width 90 height 13
click at [987, 221] on h3 "Rate Plan" at bounding box center [1031, 223] width 385 height 20
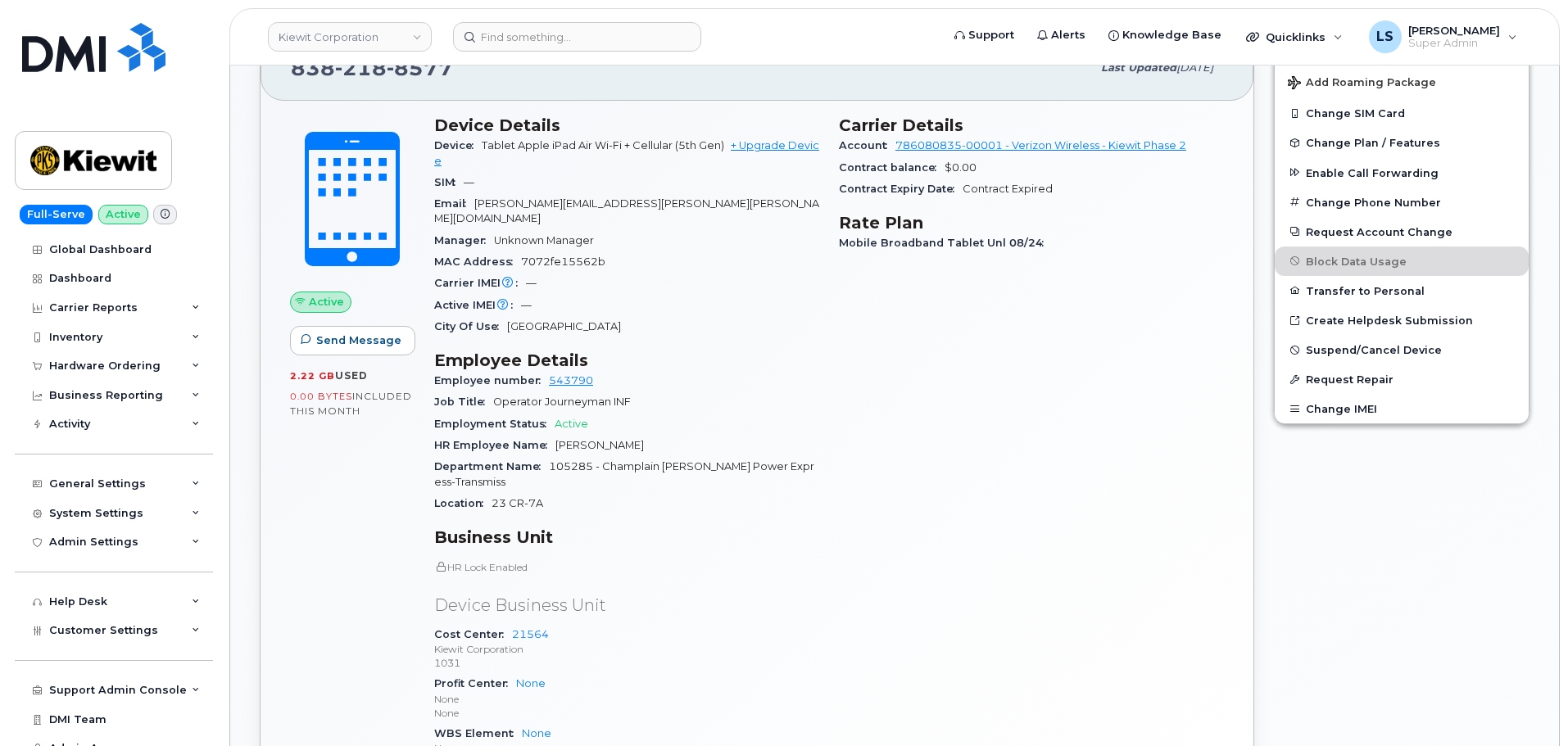
drag, startPoint x: 675, startPoint y: 144, endPoint x: 727, endPoint y: 155, distance: 53.2
click at [727, 155] on div "Device Tablet Apple iPad Air Wi-Fi + Cellular (5th Gen) + Upgrade Device" at bounding box center [627, 154] width 385 height 37
click at [716, 184] on div "SIM —" at bounding box center [627, 182] width 385 height 21
click at [686, 147] on span "Tablet Apple iPad Air Wi-Fi + Cellular (5th Gen)" at bounding box center [603, 145] width 242 height 13
click at [687, 148] on span "Tablet Apple iPad Air Wi-Fi + Cellular (5th Gen)" at bounding box center [603, 145] width 242 height 13
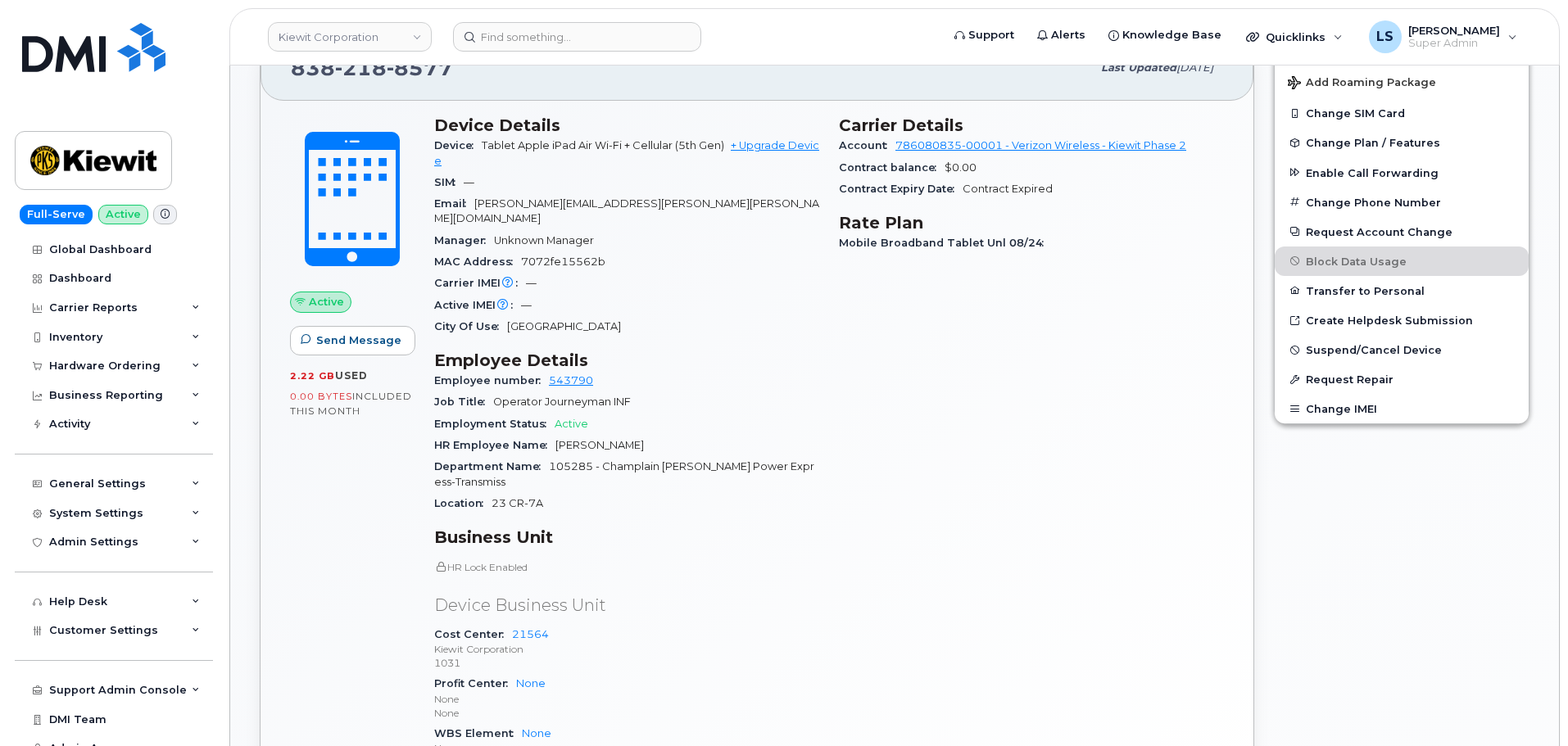
click at [707, 175] on div "SIM —" at bounding box center [627, 182] width 385 height 21
click at [974, 190] on span "Contract Expired" at bounding box center [1007, 189] width 90 height 13
click at [975, 189] on span "Contract Expired" at bounding box center [1007, 189] width 90 height 13
click at [967, 246] on span "Mobile Broadband Tablet Unl 08/24" at bounding box center [945, 242] width 213 height 13
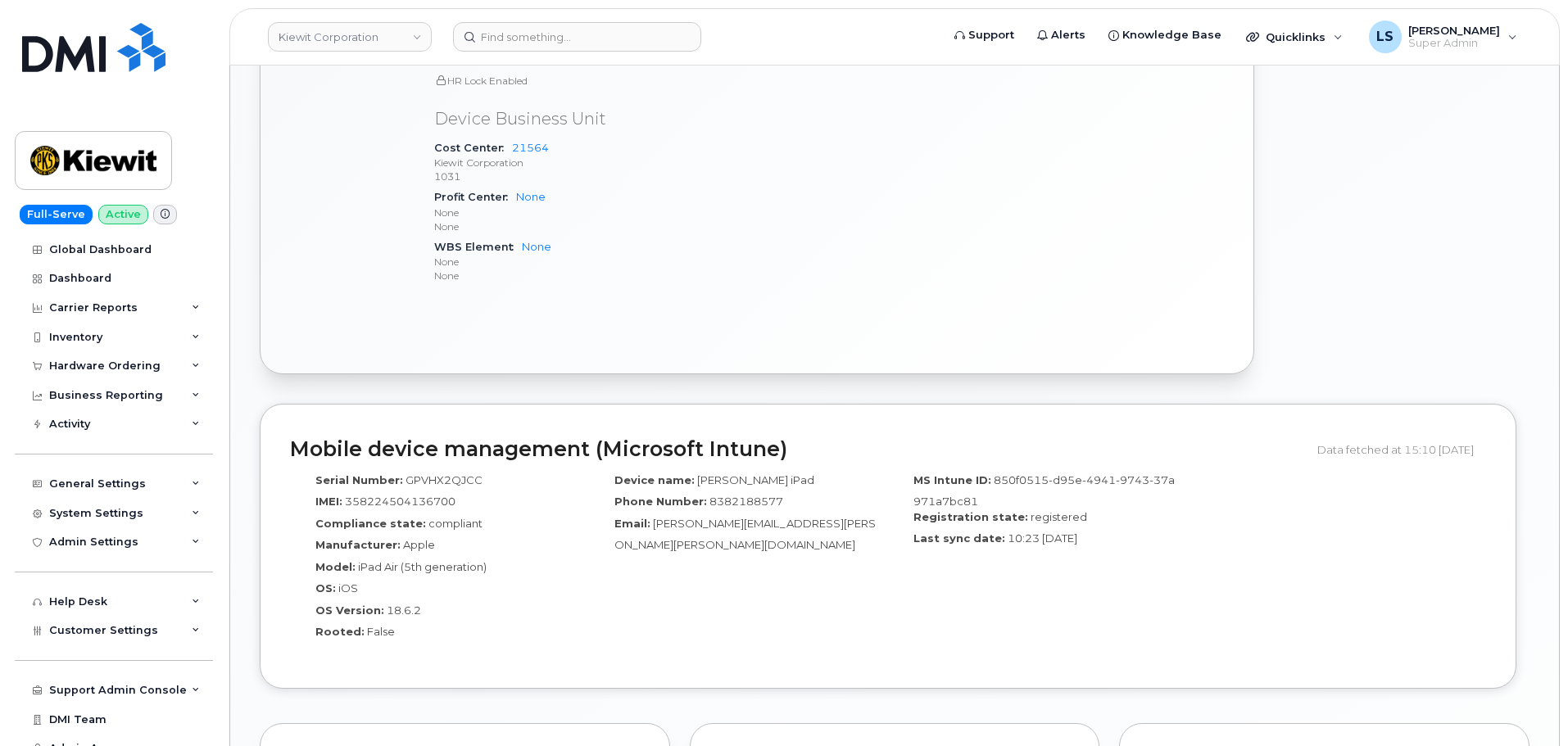
scroll to position [1311, 0]
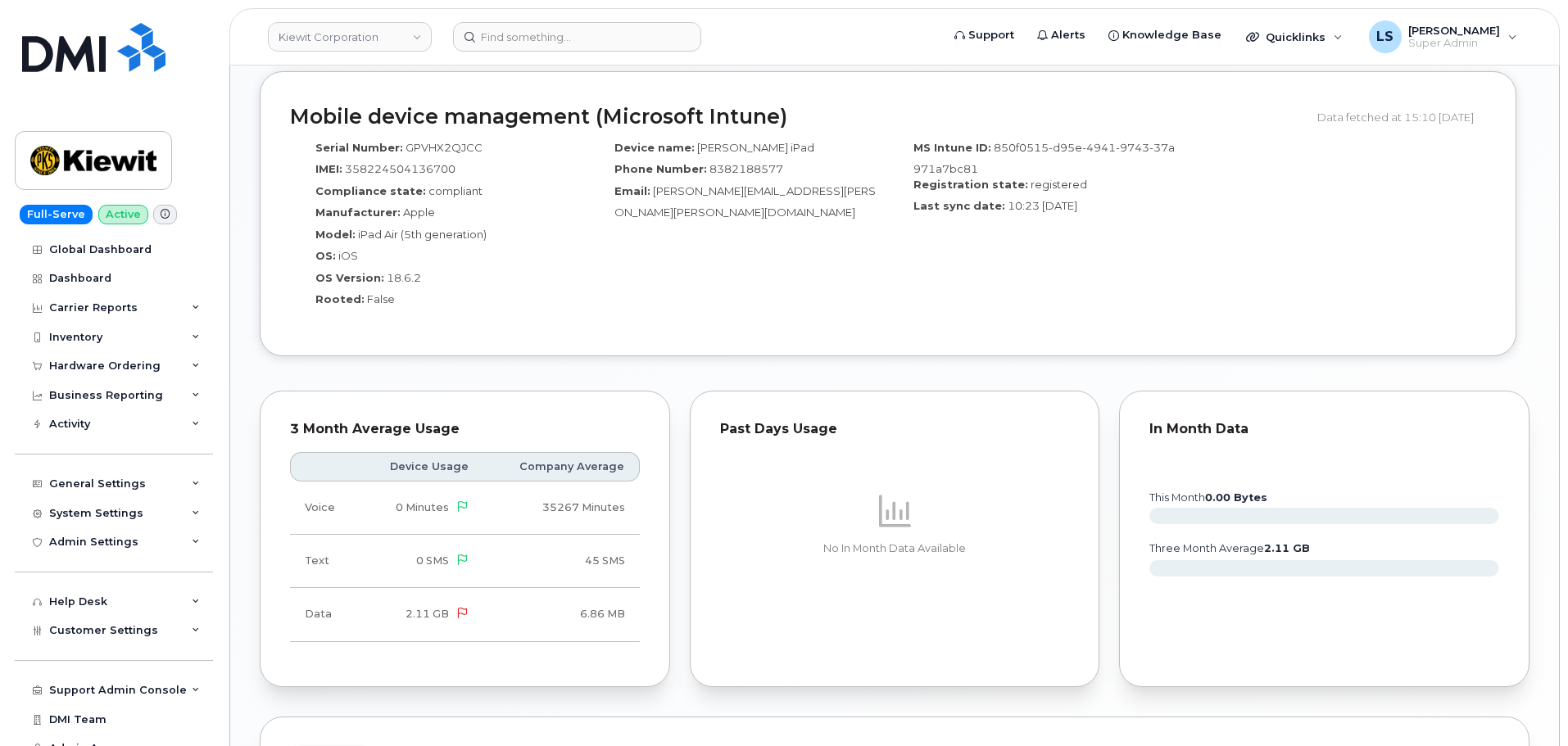
click at [992, 198] on label "Last sync date:" at bounding box center [960, 206] width 92 height 16
click at [1041, 216] on div "MS Intune ID: 850f0515-d95e-4941-9743-37a971a7bc81 Registration state: register…" at bounding box center [1038, 230] width 299 height 194
click at [1013, 199] on span "10:23 [DATE]" at bounding box center [1042, 206] width 69 height 13
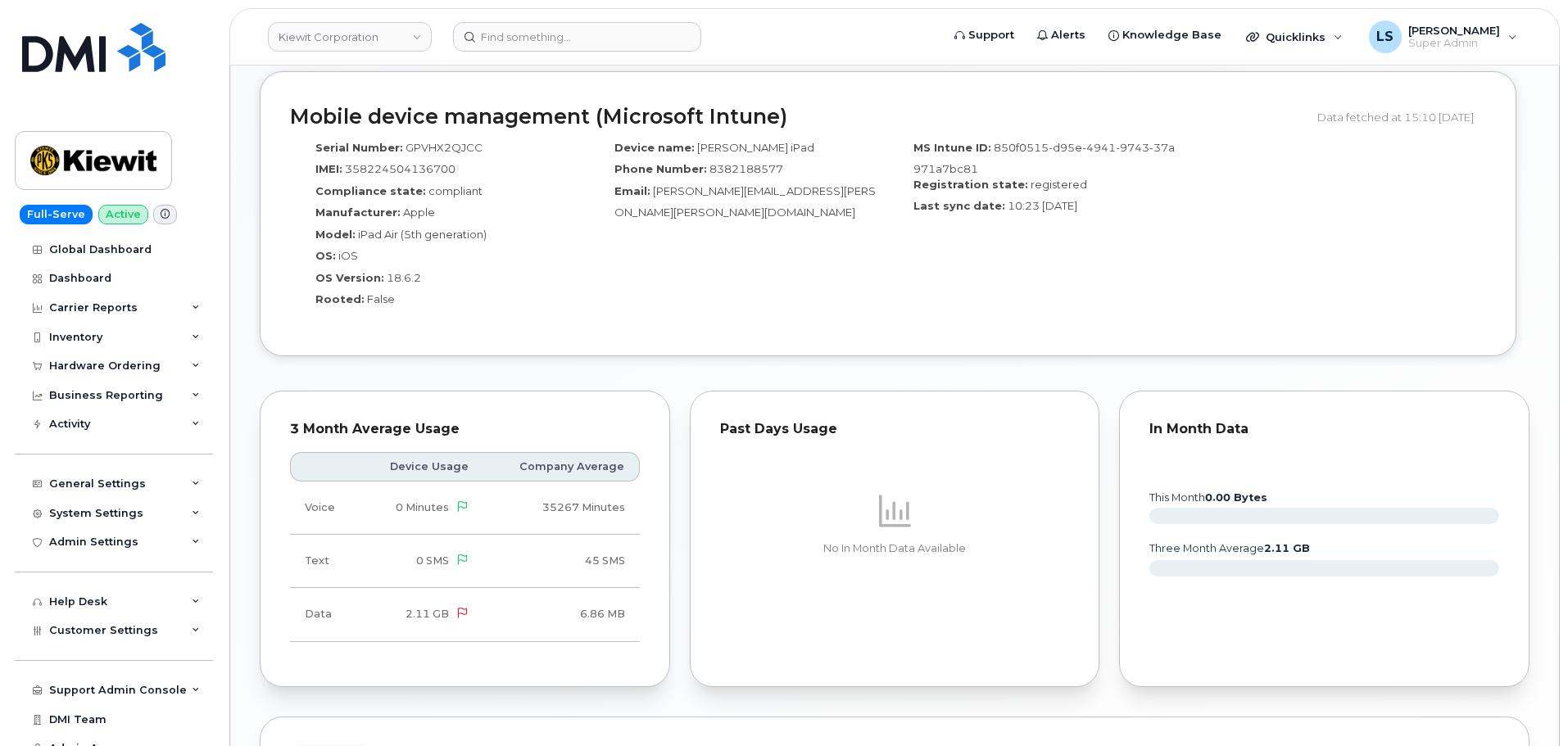
click at [1043, 247] on div "MS Intune ID: 850f0515-d95e-4941-9743-37a971a7bc81 Registration state: register…" at bounding box center [1038, 230] width 299 height 194
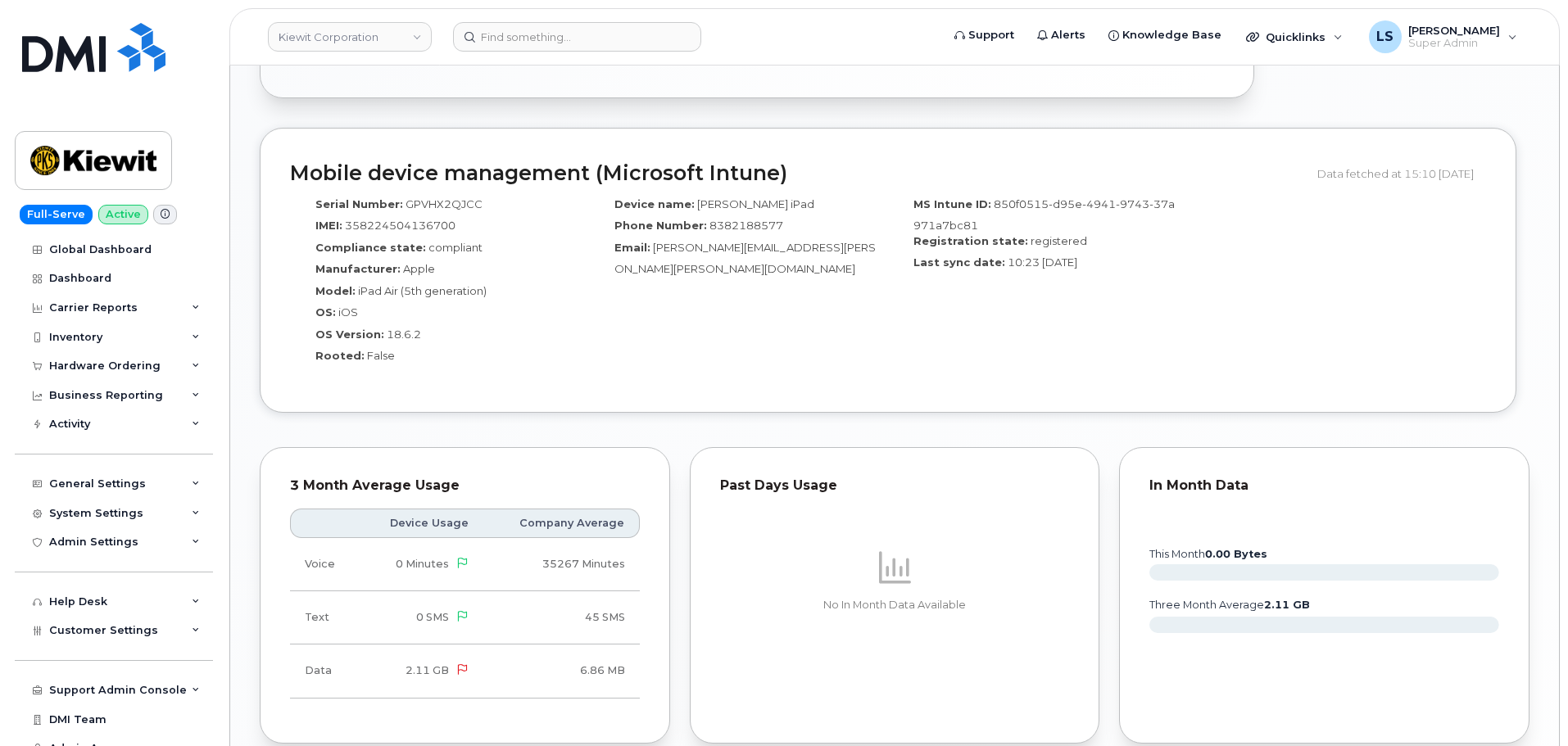
scroll to position [1229, 0]
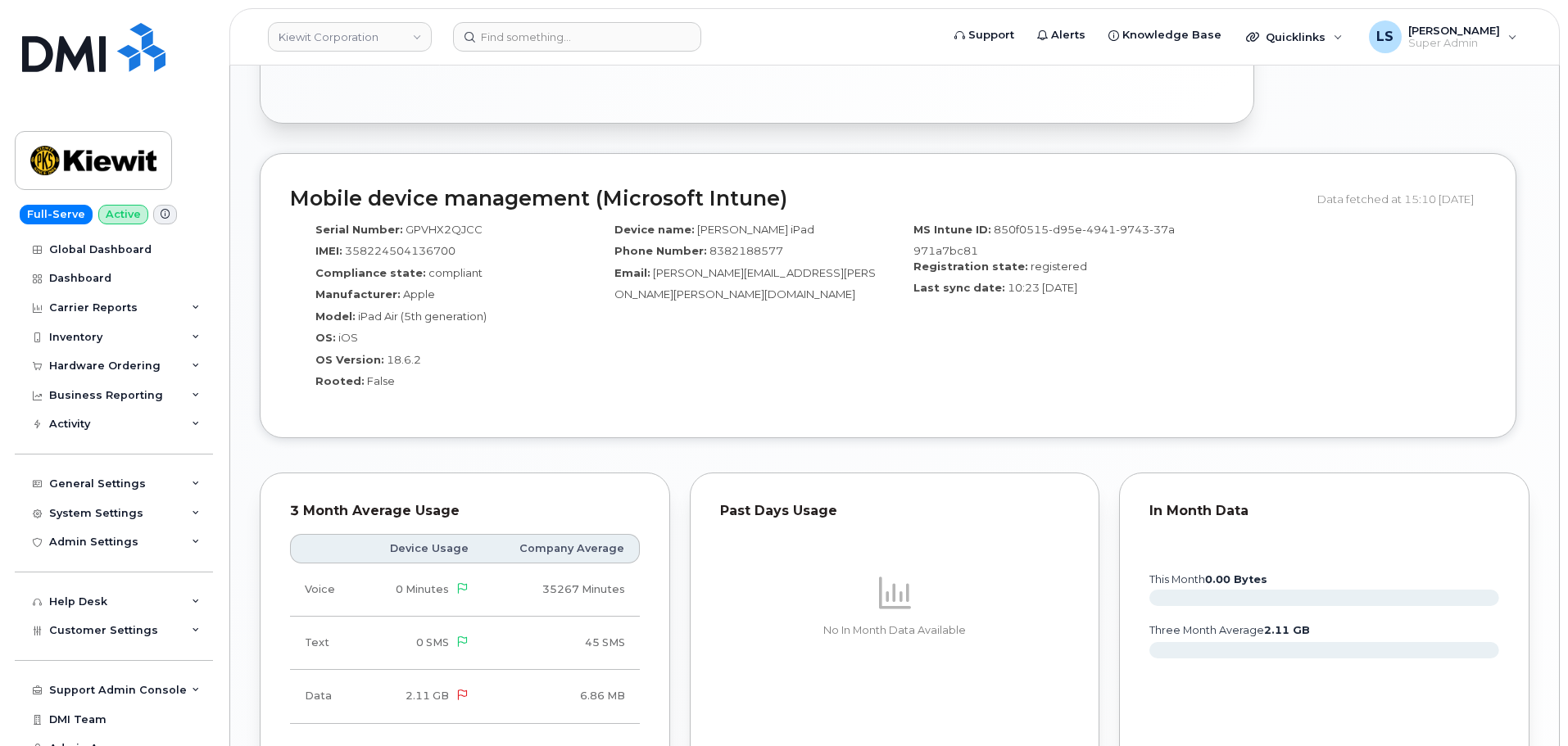
click at [1053, 281] on span "10:23 [DATE]" at bounding box center [1042, 287] width 69 height 13
click at [1057, 292] on div "MS Intune ID: 850f0515-d95e-4941-9743-37a971a7bc81 Registration state: register…" at bounding box center [1038, 312] width 299 height 194
click at [1057, 281] on span "10:23 [DATE]" at bounding box center [1042, 287] width 69 height 13
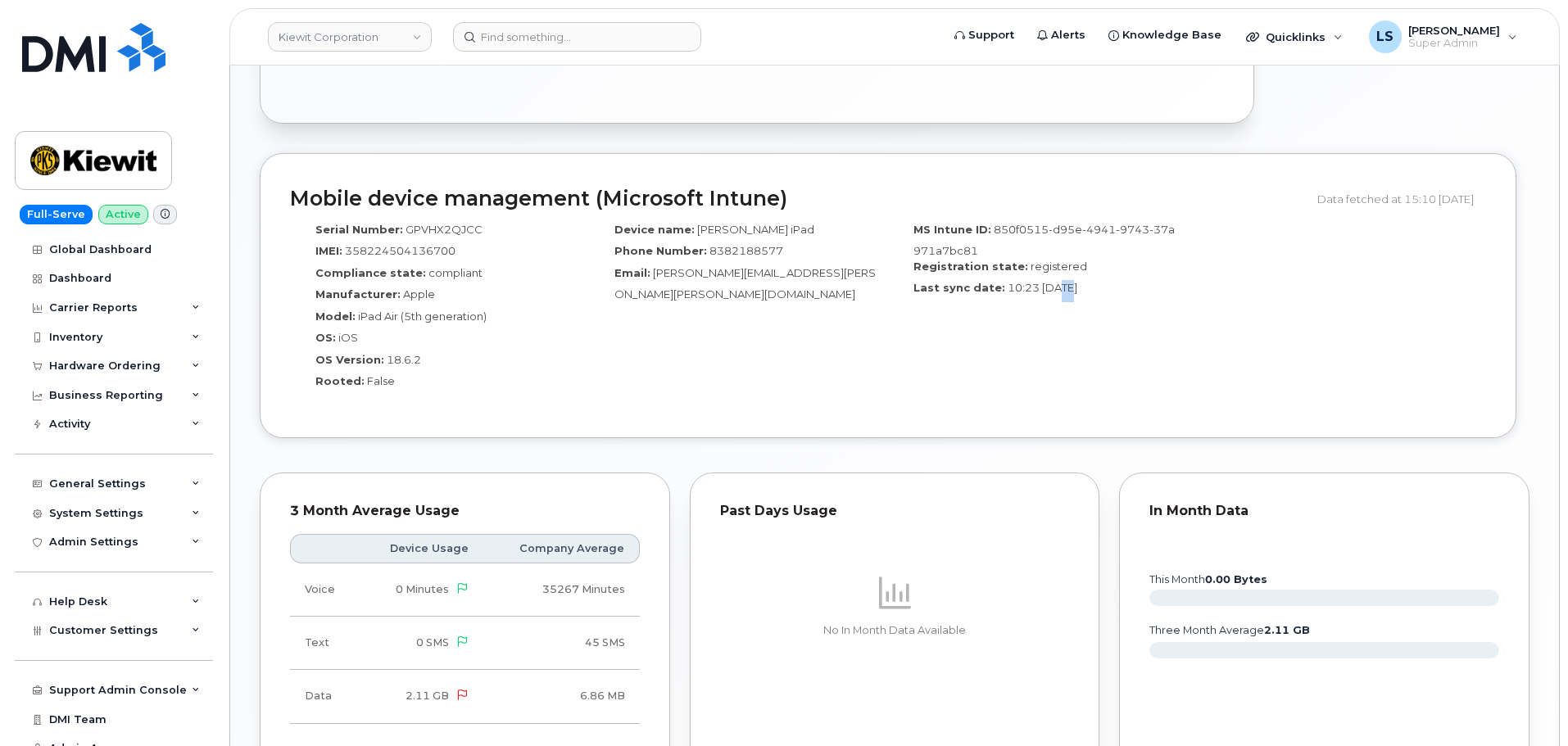
click at [1063, 288] on div "MS Intune ID: 850f0515-d95e-4941-9743-37a971a7bc81 Registration state: register…" at bounding box center [1038, 312] width 299 height 194
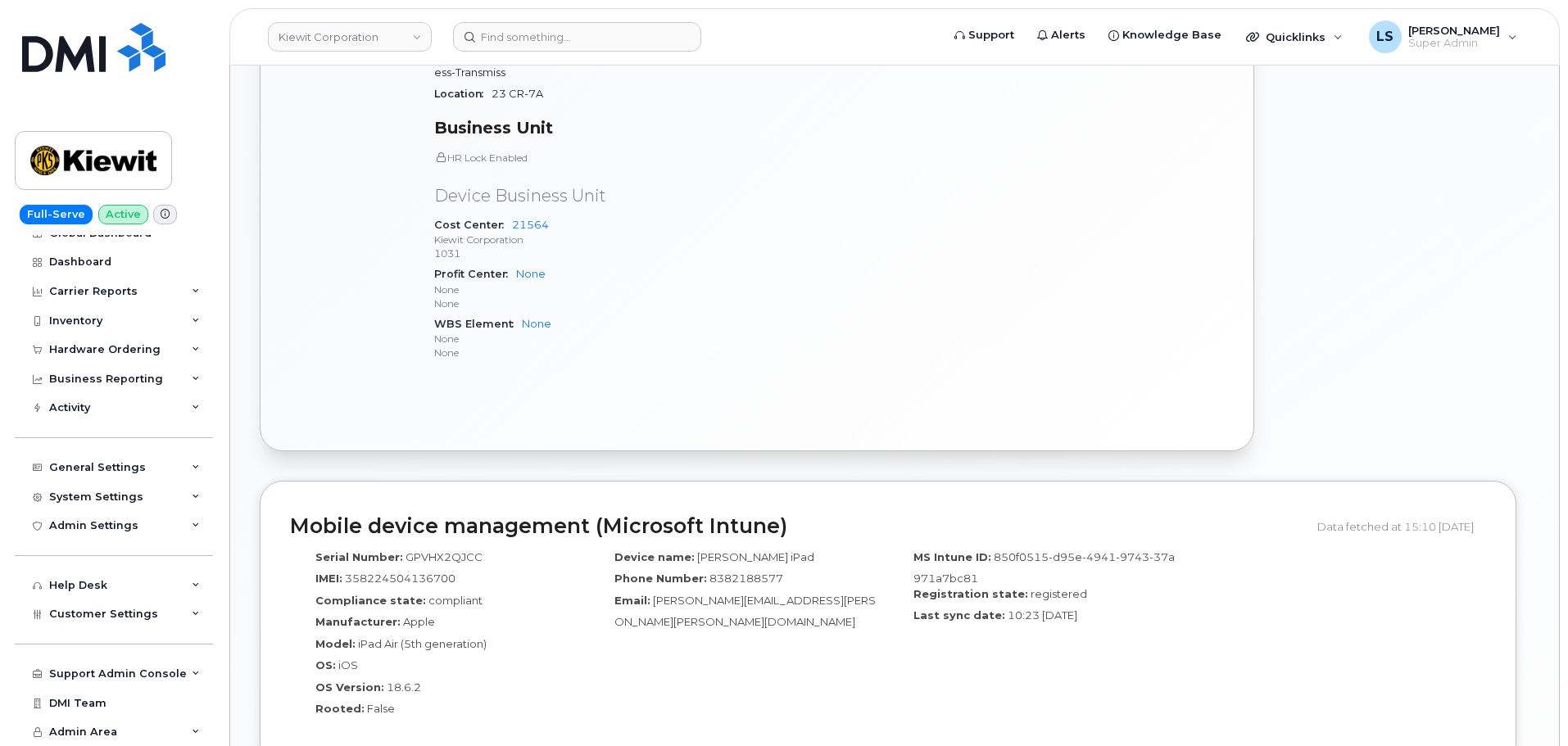
scroll to position [1147, 0]
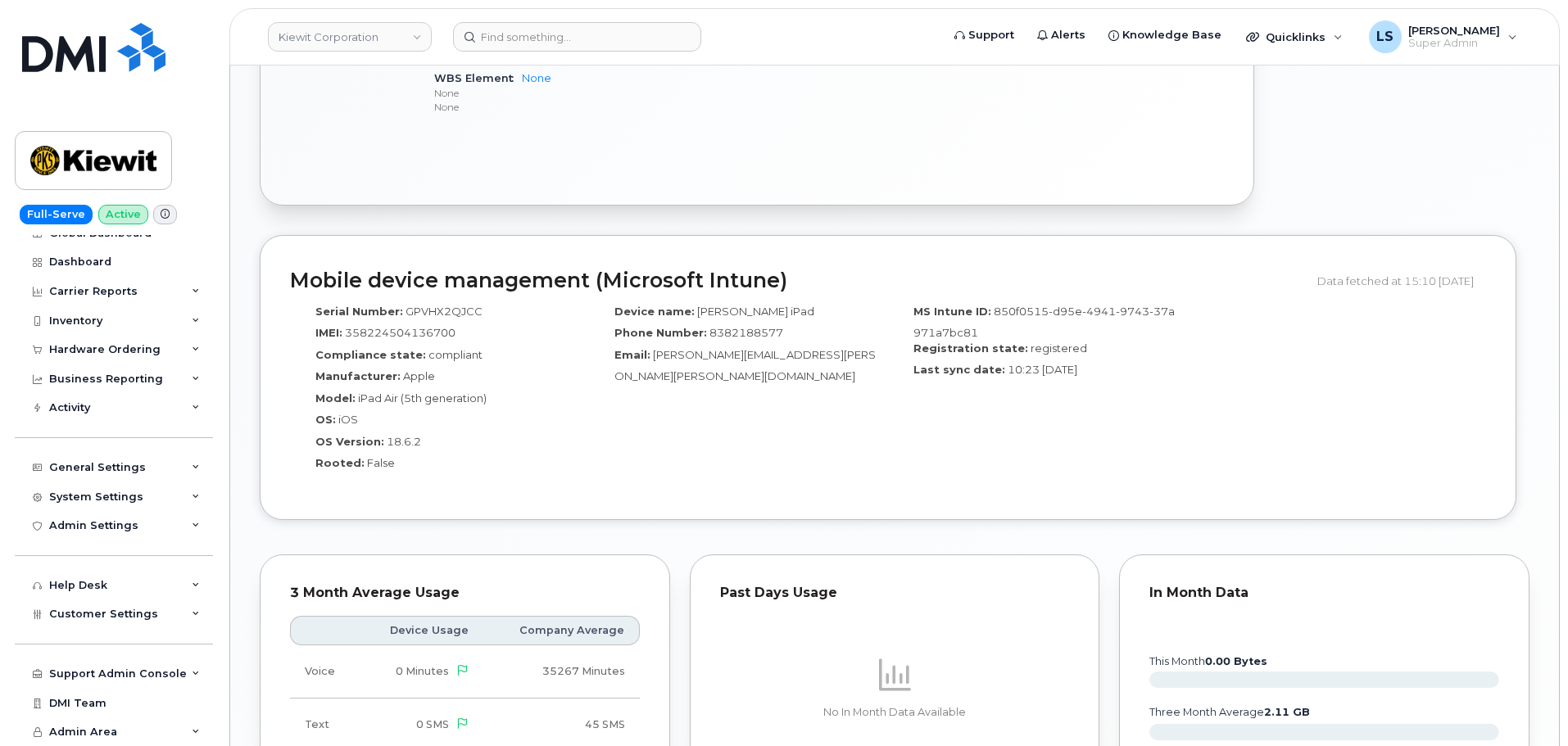
click at [648, 270] on h2 "Mobile device management (Microsoft Intune)" at bounding box center [797, 281] width 1015 height 23
drag, startPoint x: 584, startPoint y: 333, endPoint x: 594, endPoint y: 310, distance: 25.1
click at [586, 325] on div "Serial Number: GPVHX2QJCC IMEI: [TECHNICAL_ID] Compliance state: compliant Manu…" at bounding box center [439, 393] width 299 height 194
drag, startPoint x: 619, startPoint y: 398, endPoint x: 614, endPoint y: 413, distance: 15.8
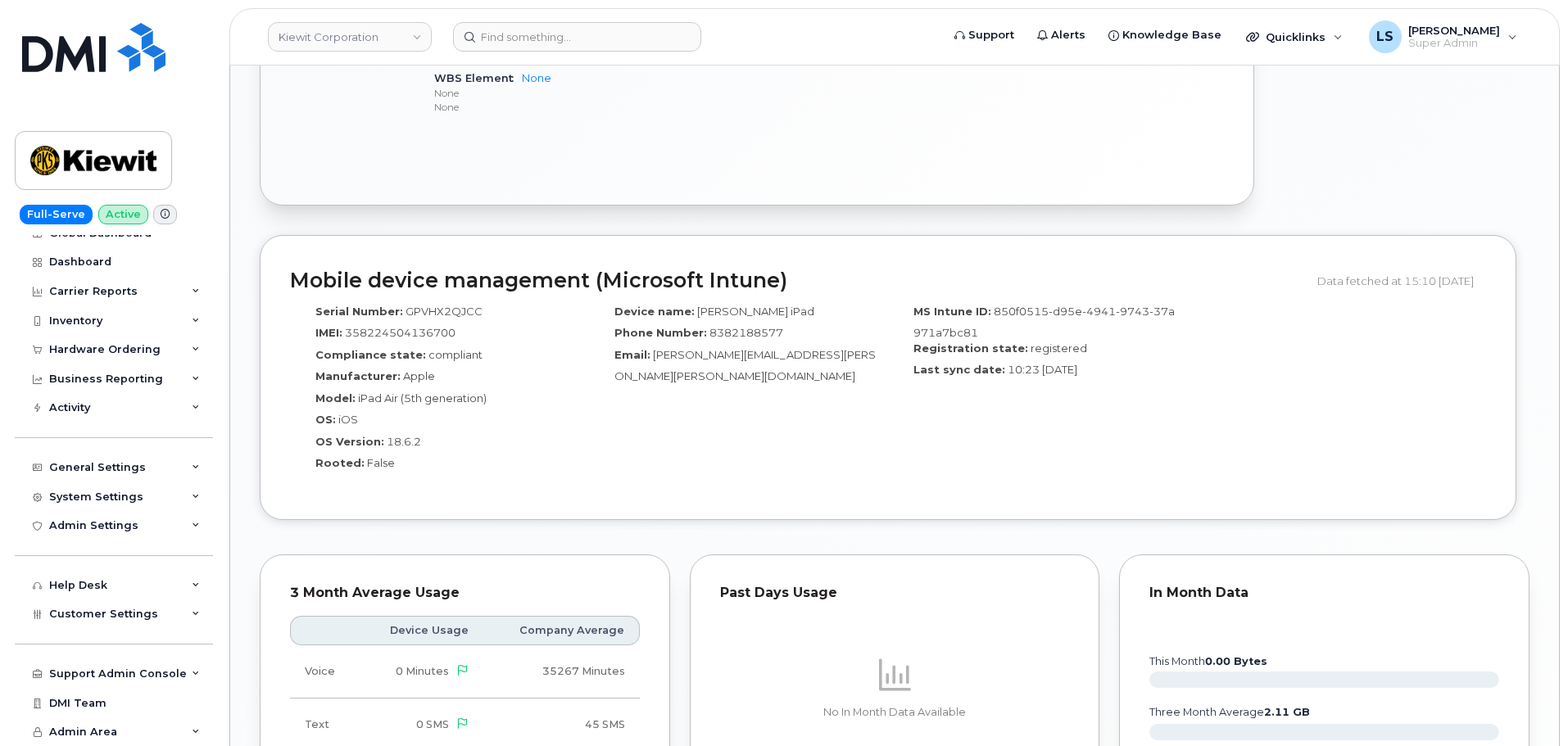
click at [621, 398] on div "Device name: [PERSON_NAME] iPad Phone Number: [PHONE_NUMBER] Email: [PERSON_NAM…" at bounding box center [738, 393] width 299 height 194
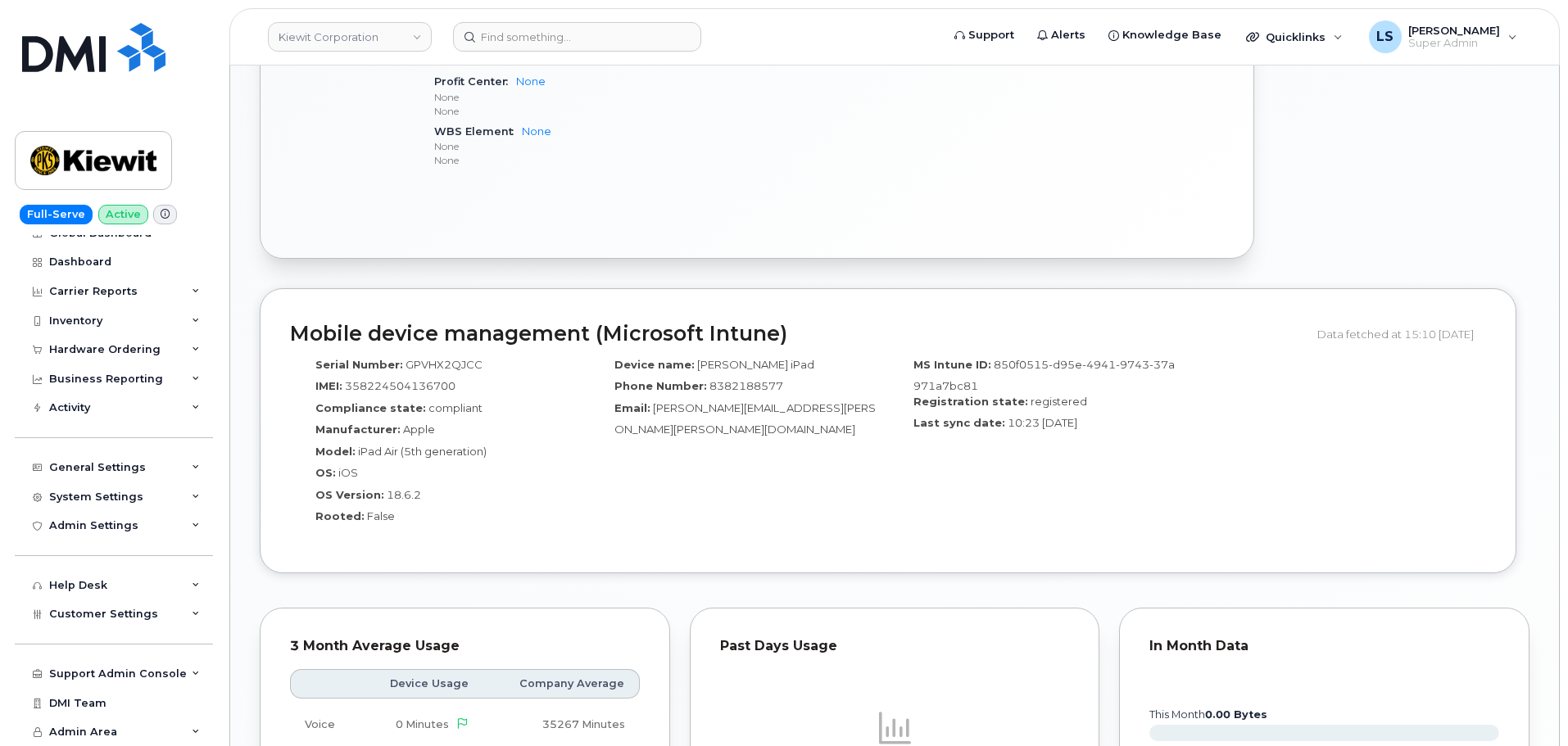
scroll to position [1065, 0]
